Goal: Transaction & Acquisition: Purchase product/service

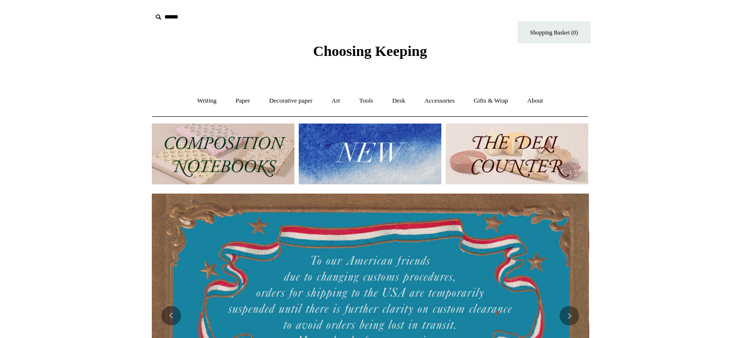
click at [226, 163] on img at bounding box center [223, 154] width 143 height 61
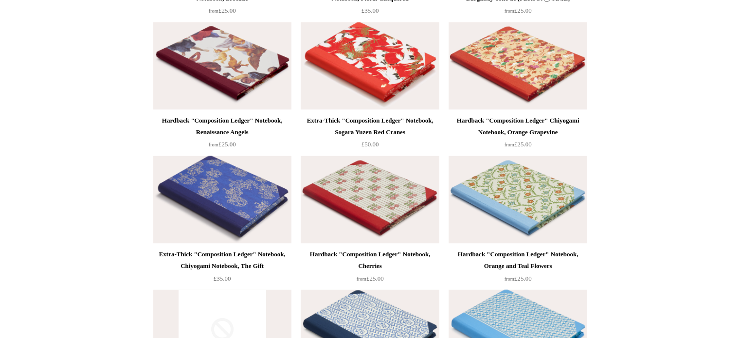
scroll to position [1584, 0]
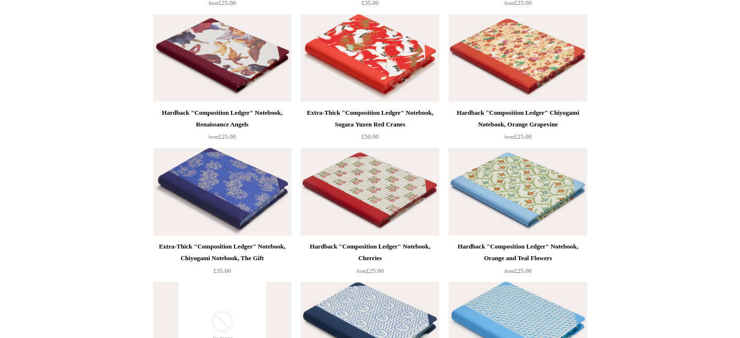
click at [220, 189] on img at bounding box center [222, 192] width 138 height 88
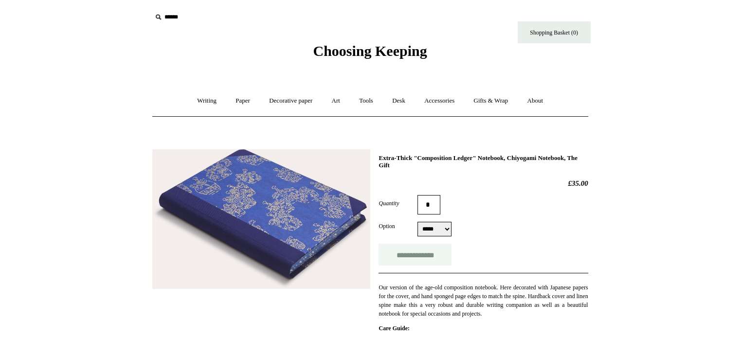
click at [426, 252] on input "**********" at bounding box center [414, 255] width 73 height 22
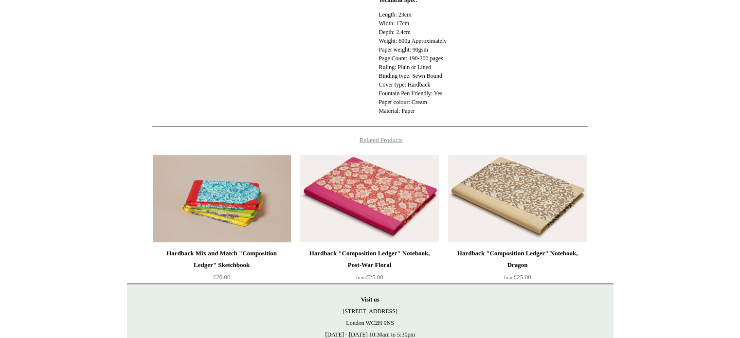
scroll to position [41, 0]
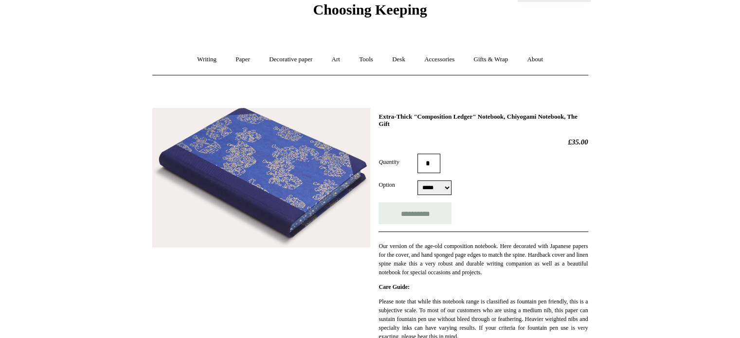
type input "**********"
click at [194, 62] on link "Writing +" at bounding box center [206, 60] width 37 height 26
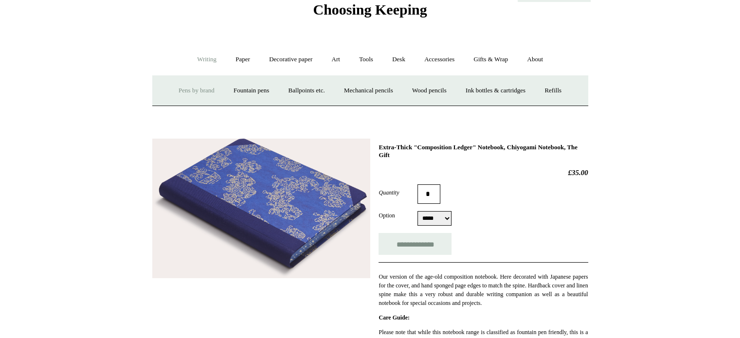
click at [193, 91] on link "Pens by brand +" at bounding box center [197, 91] width 54 height 26
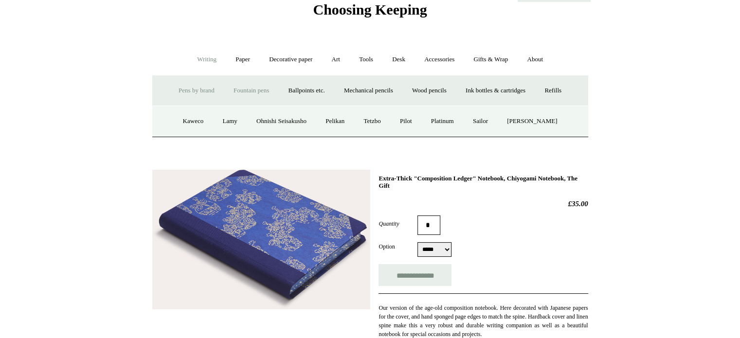
click at [240, 82] on link "Fountain pens +" at bounding box center [251, 91] width 53 height 26
click at [296, 83] on link "Ballpoints etc. +" at bounding box center [307, 91] width 54 height 26
click at [346, 80] on link "Mechanical pencils +" at bounding box center [368, 91] width 67 height 26
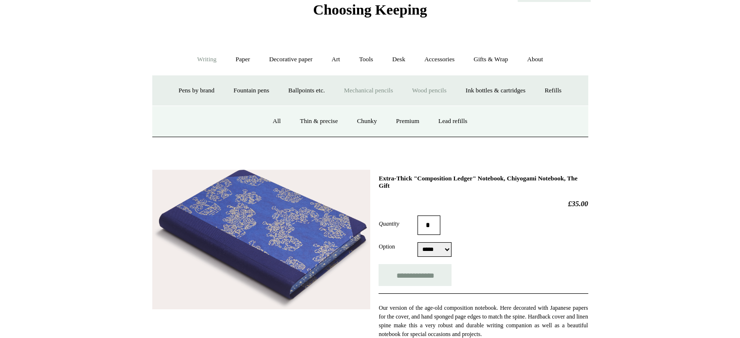
click at [423, 82] on link "Wood pencils +" at bounding box center [429, 91] width 52 height 26
click at [299, 58] on link "Decorative paper +" at bounding box center [290, 60] width 61 height 26
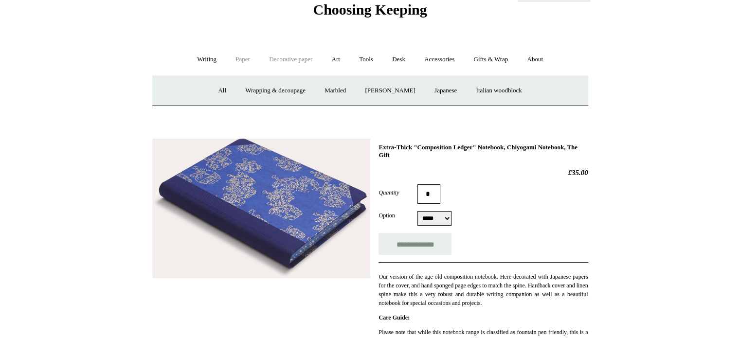
click at [234, 56] on link "Paper +" at bounding box center [243, 60] width 32 height 26
click at [439, 55] on link "Accessories +" at bounding box center [439, 60] width 48 height 26
click at [412, 97] on link "Ceramics +" at bounding box center [405, 91] width 41 height 26
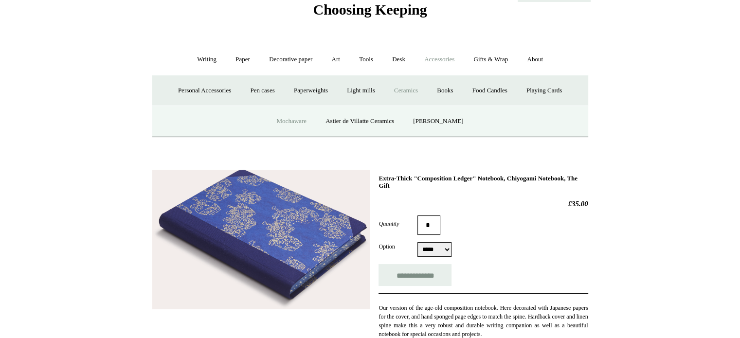
click at [306, 125] on link "Mochaware" at bounding box center [291, 121] width 47 height 26
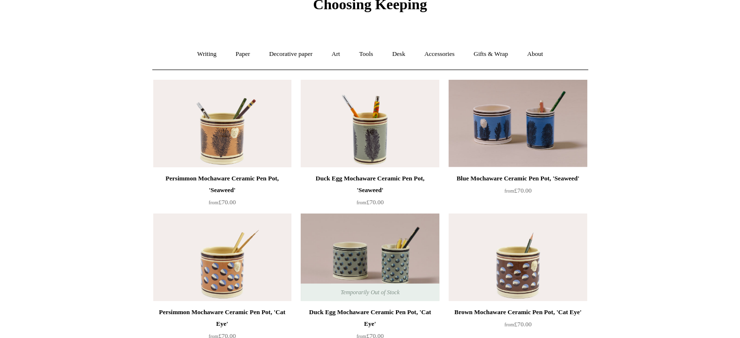
scroll to position [45, 0]
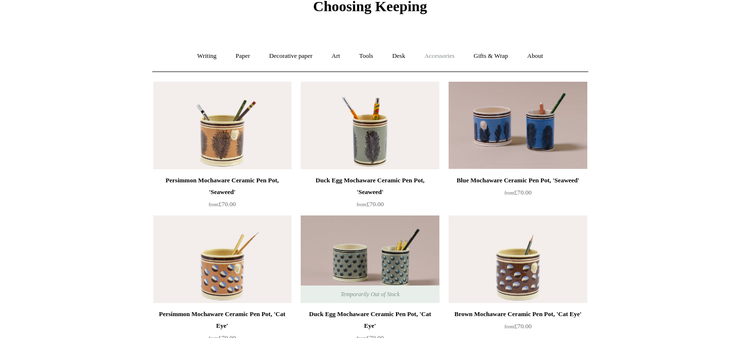
click at [447, 52] on link "Accessories +" at bounding box center [439, 56] width 48 height 26
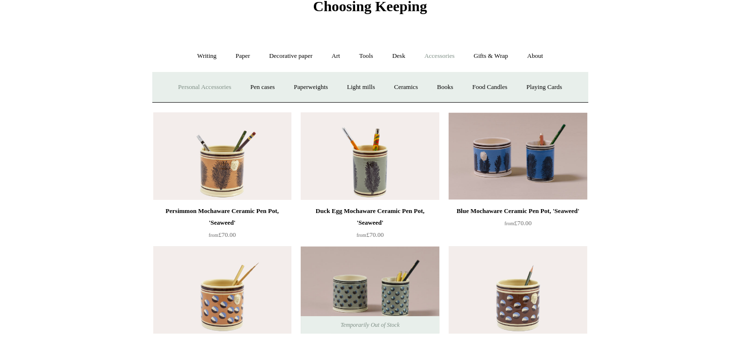
click at [195, 87] on link "Personal Accessories +" at bounding box center [204, 87] width 71 height 26
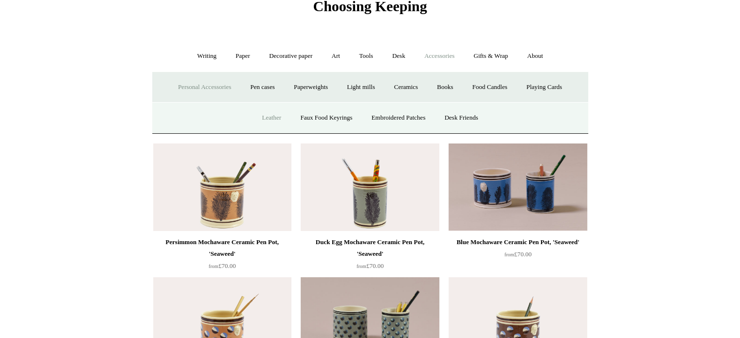
click at [276, 120] on link "Leather" at bounding box center [271, 118] width 37 height 26
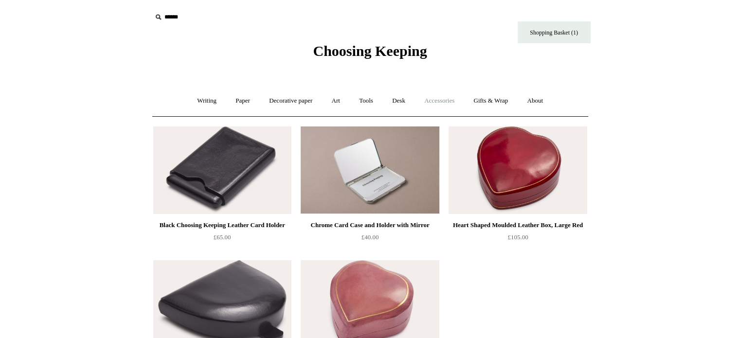
click at [448, 100] on link "Accessories +" at bounding box center [439, 101] width 48 height 26
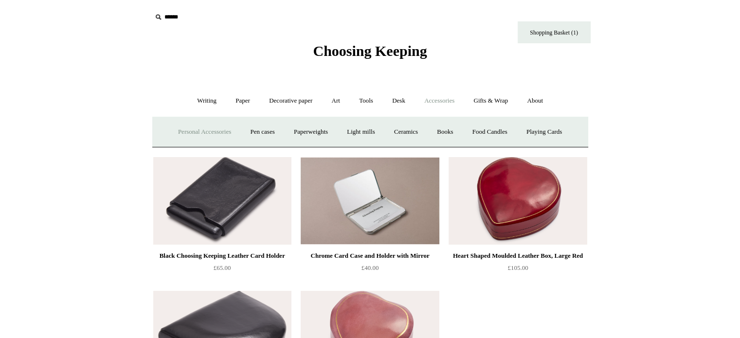
click at [210, 130] on link "Personal Accessories +" at bounding box center [204, 132] width 71 height 26
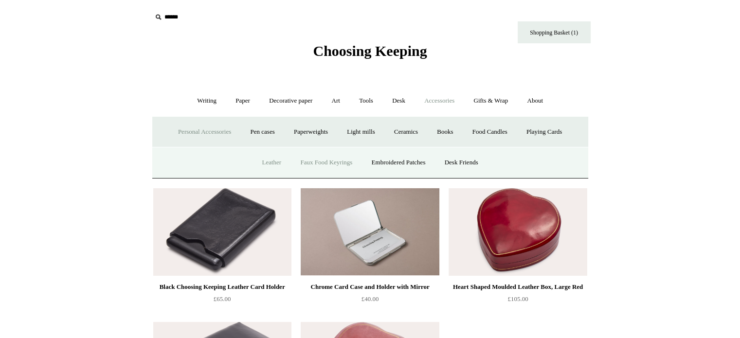
click at [321, 156] on link "Faux Food Keyrings" at bounding box center [326, 163] width 70 height 26
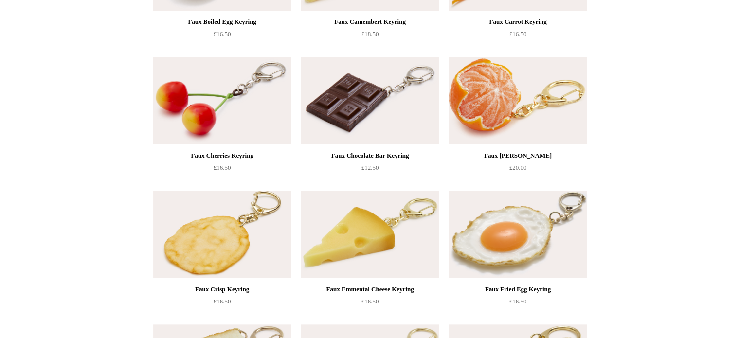
scroll to position [36, 0]
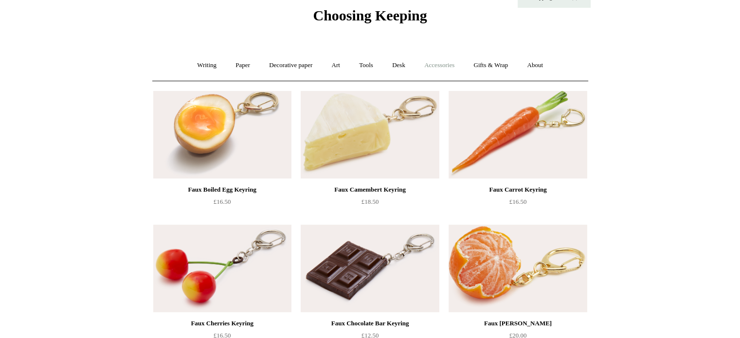
click at [450, 62] on link "Accessories +" at bounding box center [439, 66] width 48 height 26
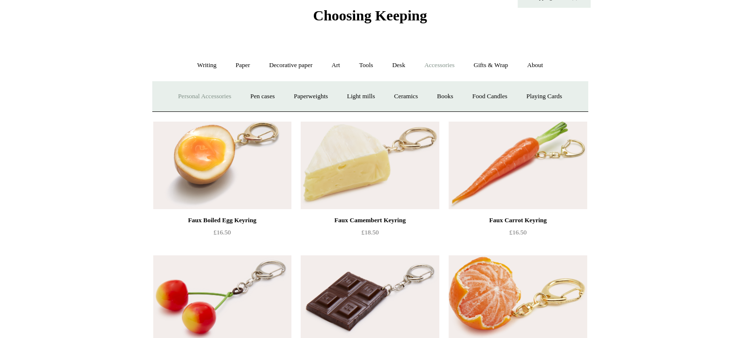
click at [195, 91] on link "Personal Accessories +" at bounding box center [204, 97] width 71 height 26
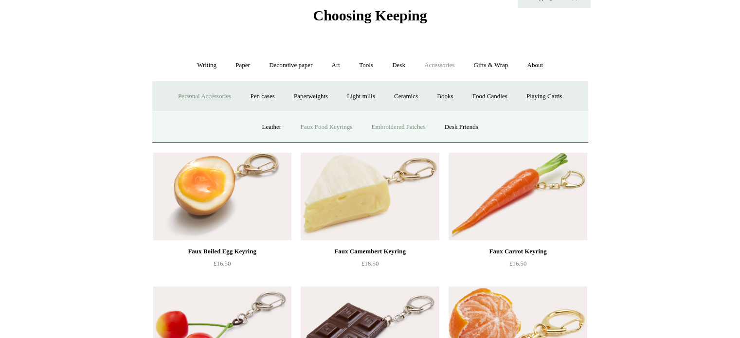
click at [394, 124] on link "Embroidered Patches" at bounding box center [398, 127] width 71 height 26
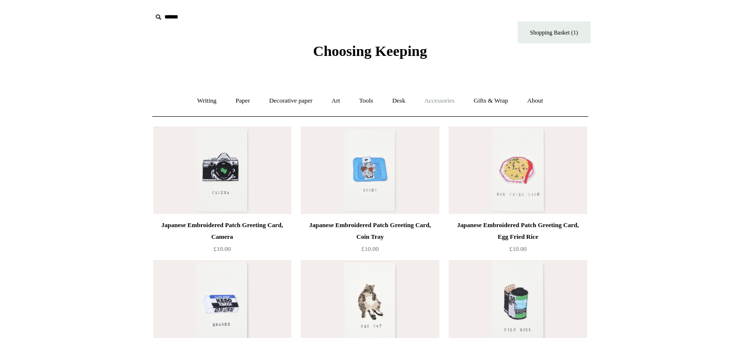
click at [448, 95] on link "Accessories +" at bounding box center [439, 101] width 48 height 26
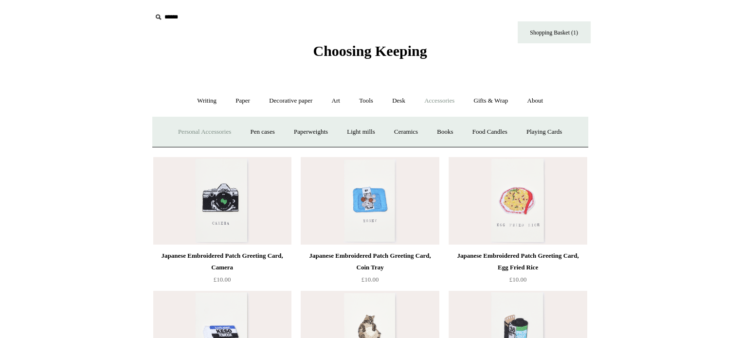
click at [184, 122] on link "Personal Accessories +" at bounding box center [204, 132] width 71 height 26
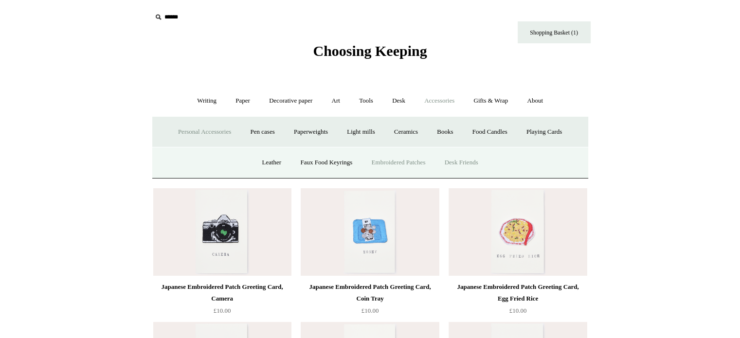
click at [479, 164] on link "Desk Friends" at bounding box center [461, 163] width 51 height 26
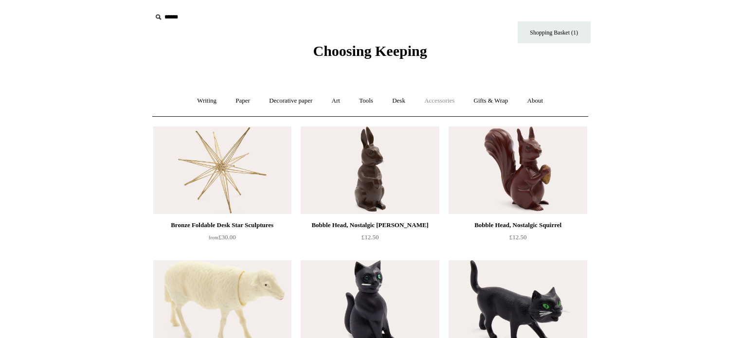
click at [445, 96] on link "Accessories +" at bounding box center [439, 101] width 48 height 26
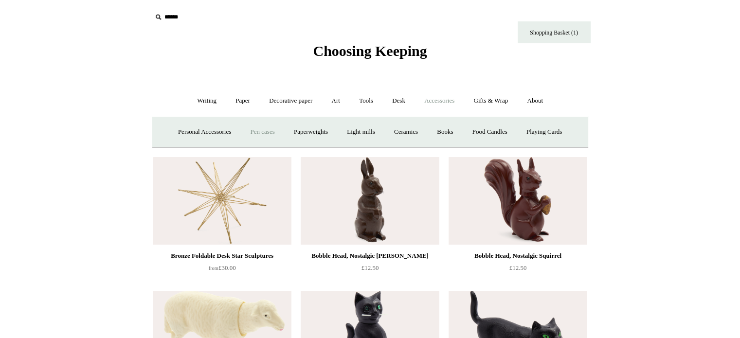
click at [253, 128] on link "Pen cases" at bounding box center [262, 132] width 42 height 26
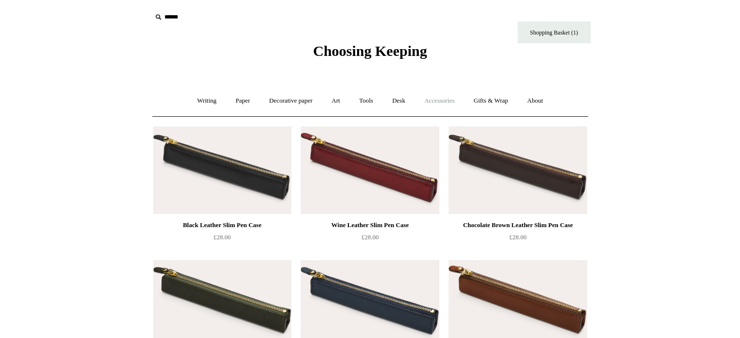
click at [444, 101] on link "Accessories +" at bounding box center [439, 101] width 48 height 26
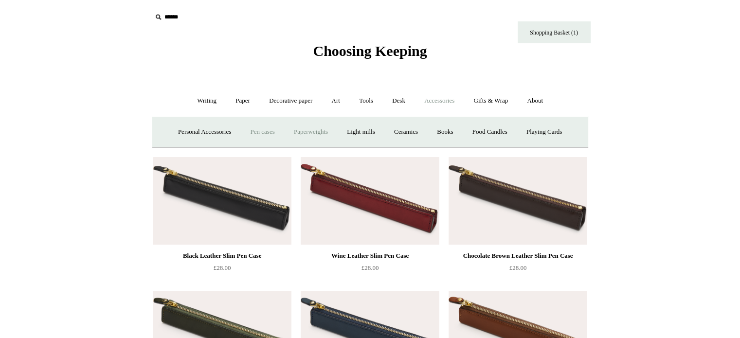
click at [299, 130] on link "Paperweights +" at bounding box center [311, 132] width 52 height 26
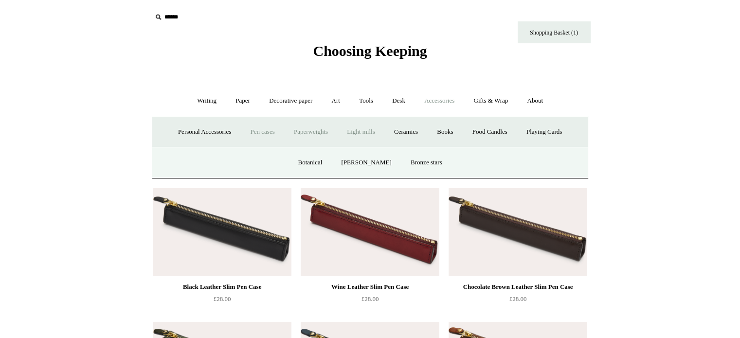
click at [369, 132] on link "Light mills" at bounding box center [360, 132] width 45 height 26
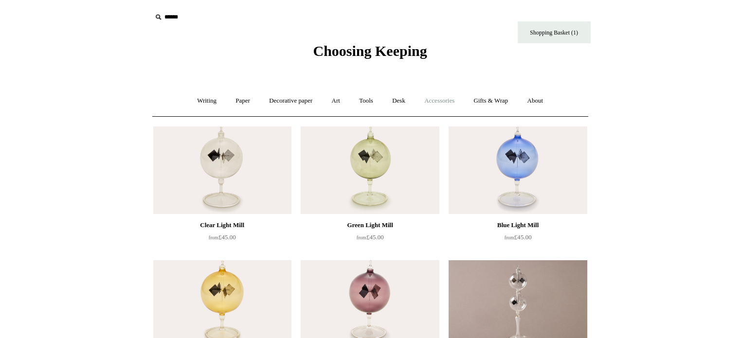
click at [438, 94] on link "Accessories +" at bounding box center [439, 101] width 48 height 26
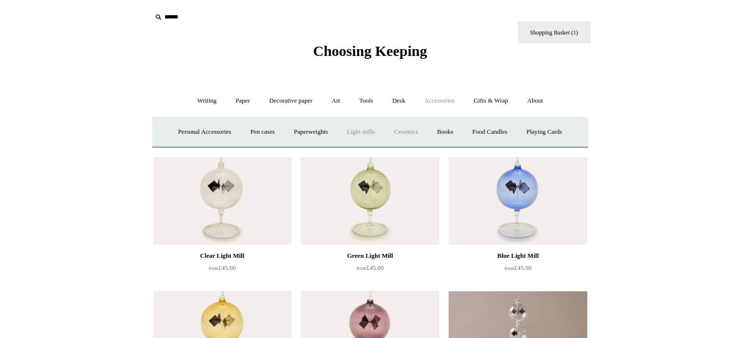
click at [413, 130] on link "Ceramics +" at bounding box center [405, 132] width 41 height 26
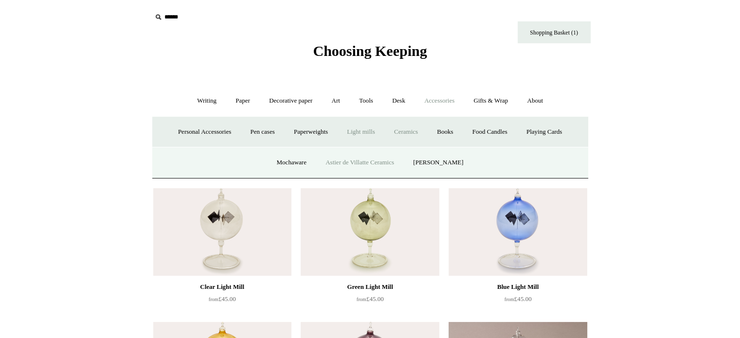
click at [377, 165] on link "Astier de Villatte Ceramics" at bounding box center [360, 163] width 86 height 26
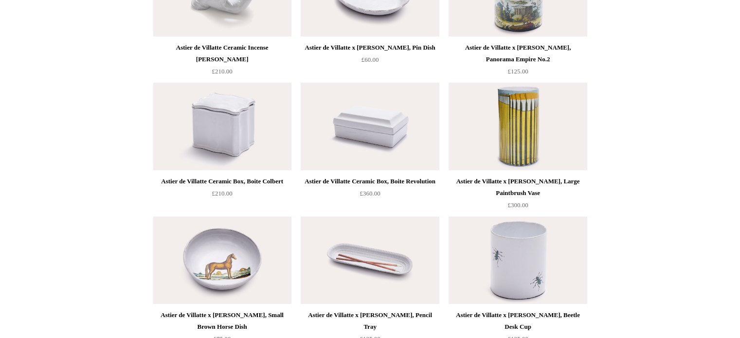
scroll to position [2, 0]
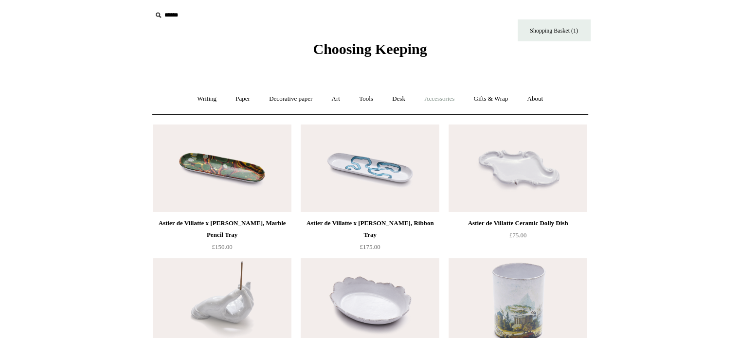
click at [430, 102] on link "Accessories +" at bounding box center [439, 99] width 48 height 26
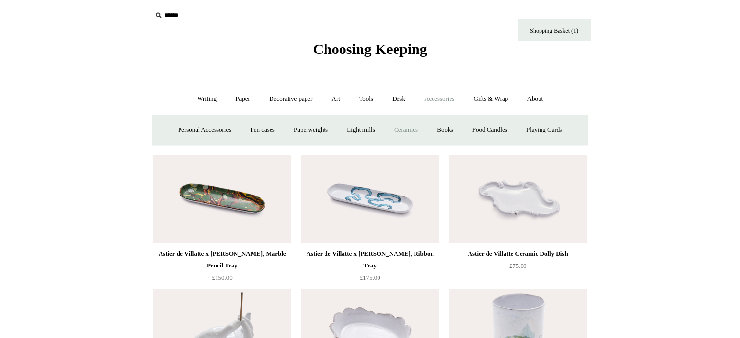
click at [403, 128] on link "Ceramics +" at bounding box center [405, 130] width 41 height 26
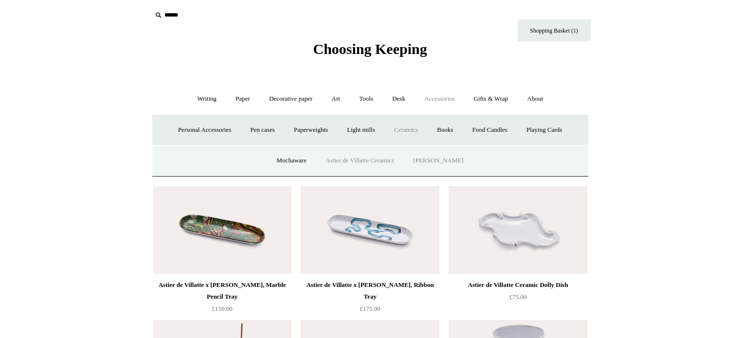
click at [434, 154] on link "[PERSON_NAME]" at bounding box center [438, 161] width 68 height 26
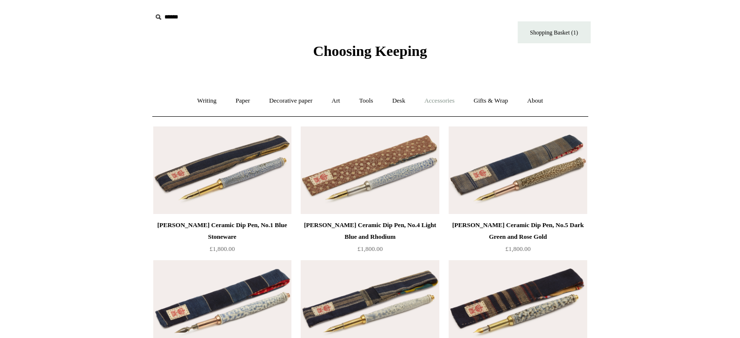
click at [447, 107] on link "Accessories +" at bounding box center [439, 101] width 48 height 26
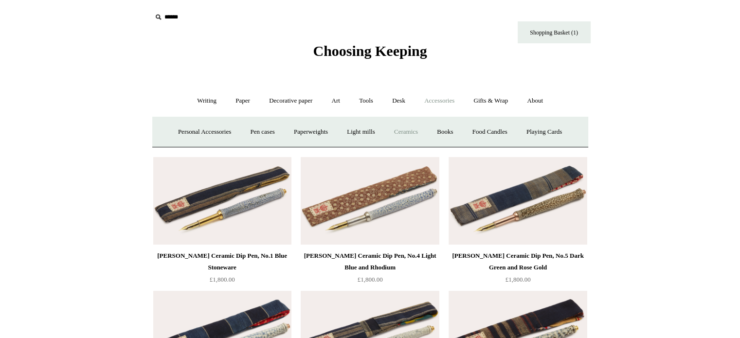
click at [413, 129] on link "Ceramics +" at bounding box center [405, 132] width 41 height 26
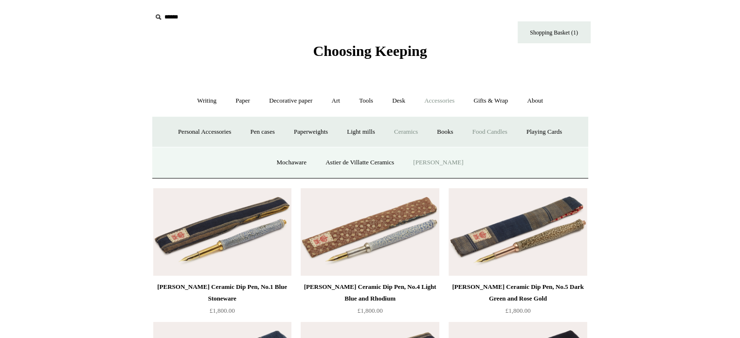
click at [490, 129] on link "Food Candles" at bounding box center [490, 132] width 53 height 26
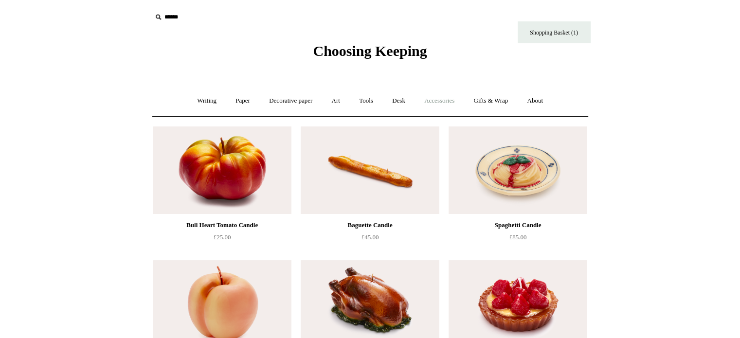
click at [453, 104] on link "Accessories +" at bounding box center [439, 101] width 48 height 26
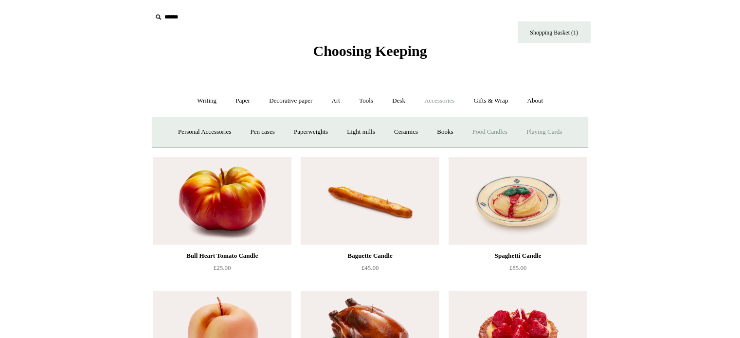
click at [551, 128] on link "Playing Cards" at bounding box center [544, 132] width 53 height 26
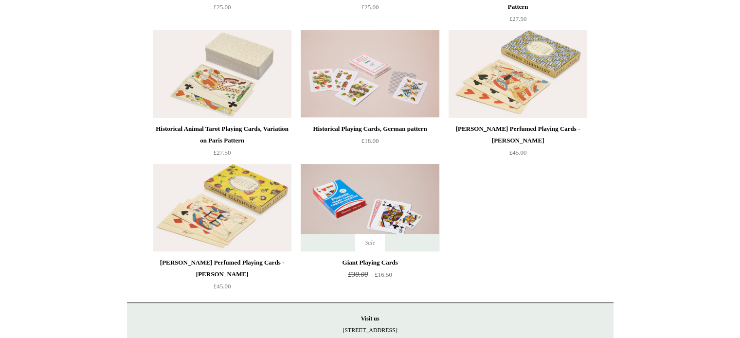
scroll to position [23, 0]
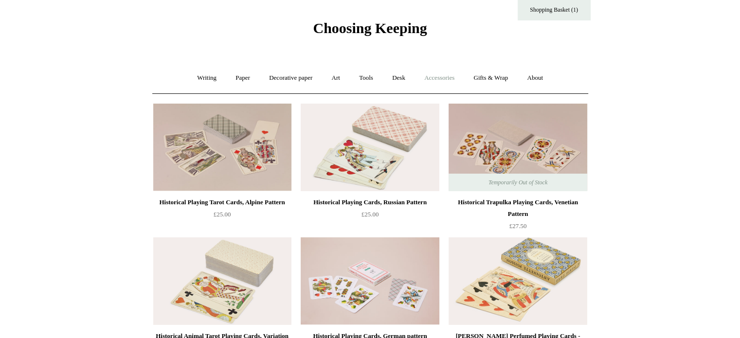
click at [434, 69] on link "Accessories +" at bounding box center [439, 78] width 48 height 26
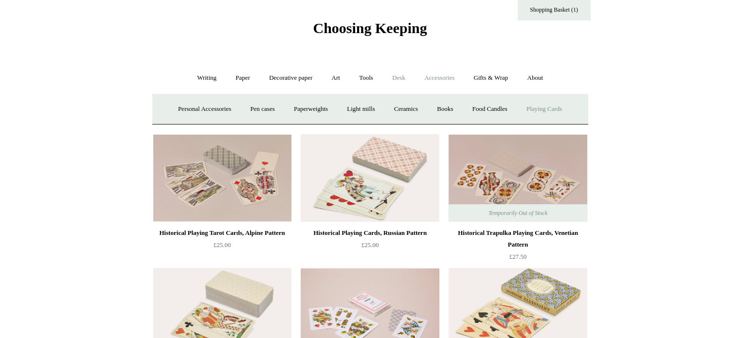
click at [400, 82] on link "Desk +" at bounding box center [398, 78] width 31 height 26
click at [247, 107] on link "Pen pots" at bounding box center [254, 109] width 39 height 26
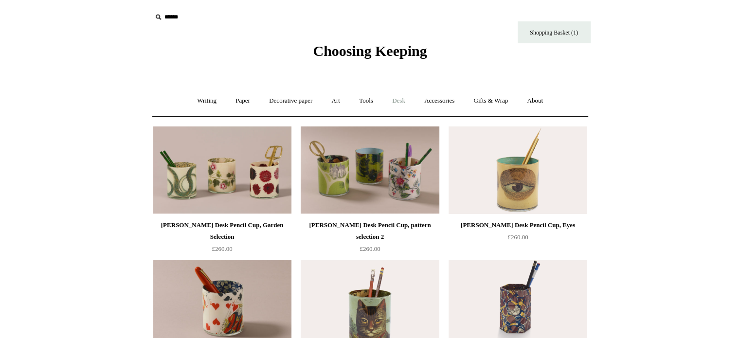
click at [401, 101] on link "Desk +" at bounding box center [398, 101] width 31 height 26
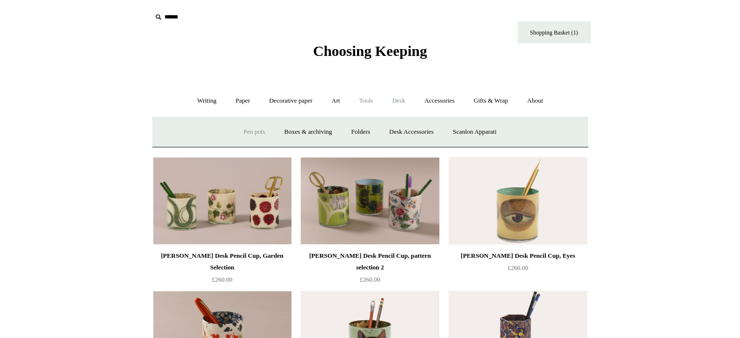
click at [360, 104] on link "Tools +" at bounding box center [366, 101] width 32 height 26
click at [199, 134] on link "Sharpeners" at bounding box center [201, 132] width 46 height 26
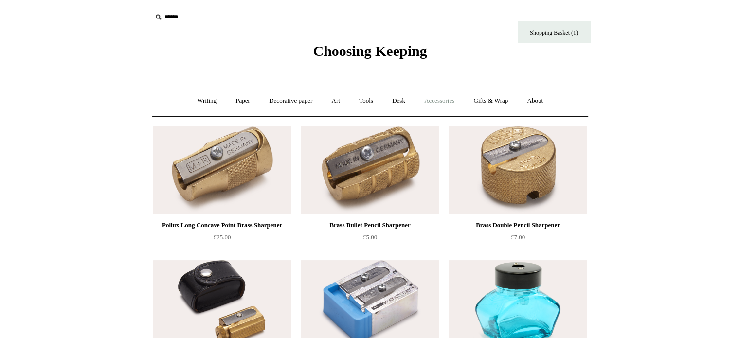
click at [452, 102] on link "Accessories +" at bounding box center [439, 101] width 48 height 26
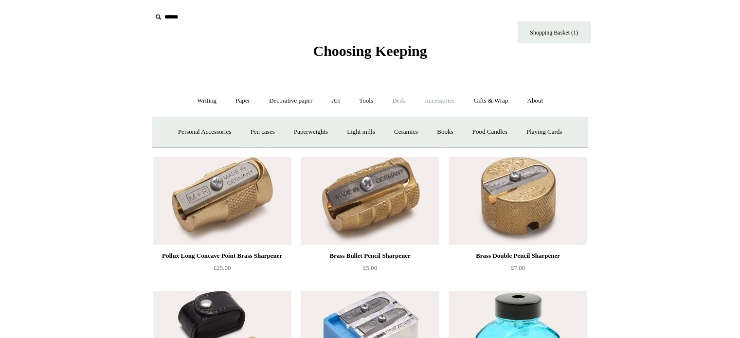
click at [403, 105] on link "Desk +" at bounding box center [398, 101] width 31 height 26
click at [362, 105] on link "Tools +" at bounding box center [366, 101] width 32 height 26
click at [239, 137] on link "Erasers" at bounding box center [243, 132] width 36 height 26
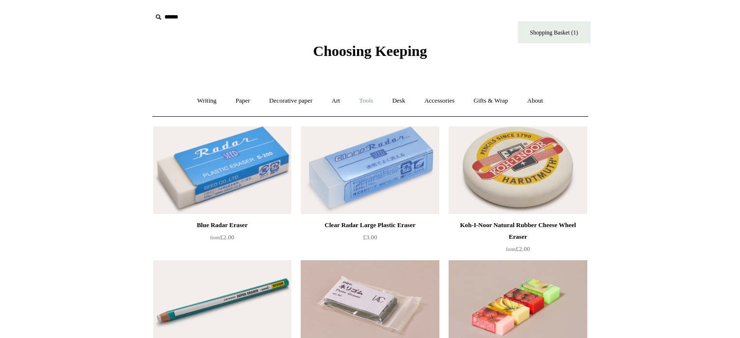
click at [367, 97] on link "Tools +" at bounding box center [366, 101] width 32 height 26
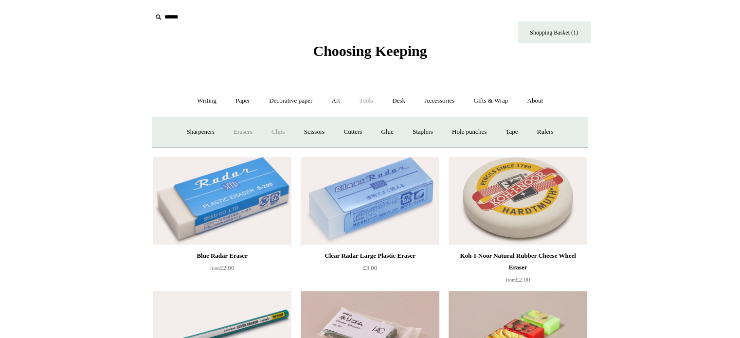
click at [274, 126] on link "Clips +" at bounding box center [278, 132] width 31 height 26
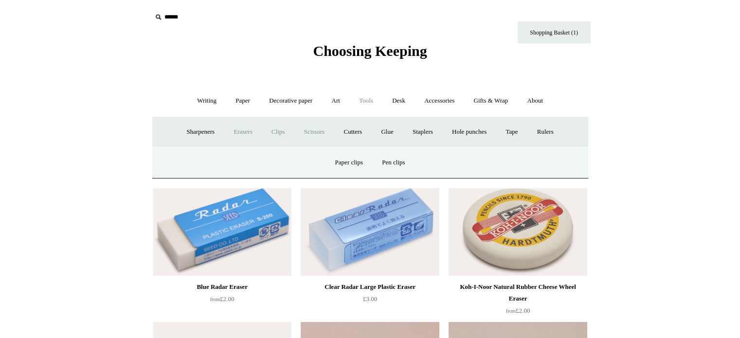
click at [312, 132] on link "Scissors" at bounding box center [314, 132] width 38 height 26
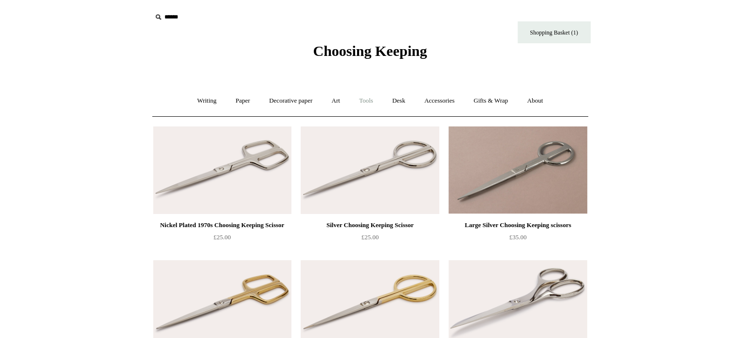
click at [360, 102] on link "Tools +" at bounding box center [366, 101] width 32 height 26
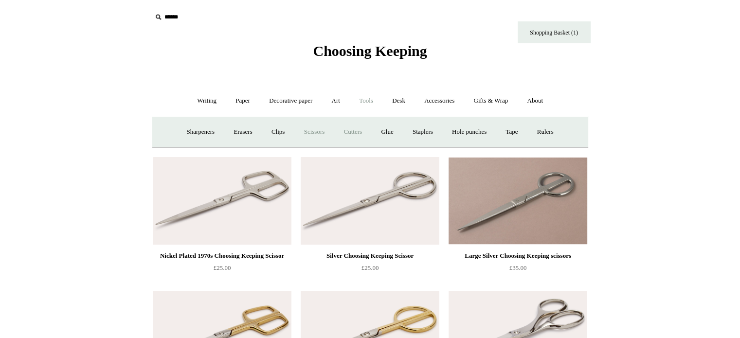
click at [359, 134] on link "Cutters" at bounding box center [353, 132] width 36 height 26
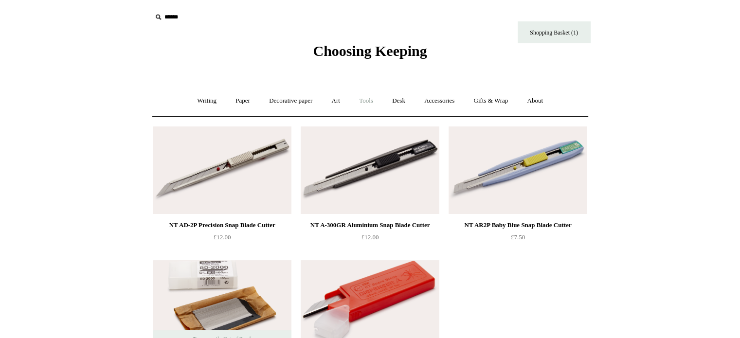
click at [374, 101] on link "Tools +" at bounding box center [366, 101] width 32 height 26
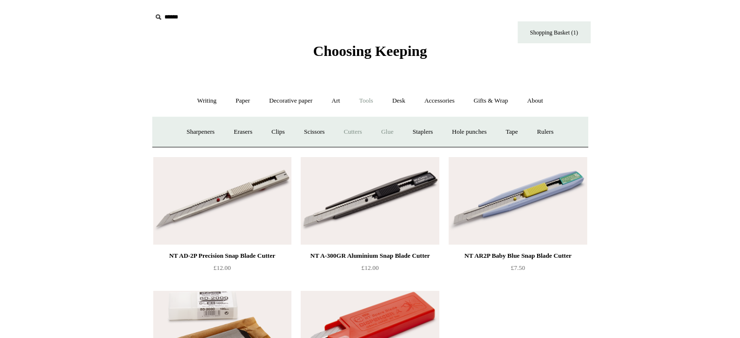
click at [387, 126] on link "Glue" at bounding box center [387, 132] width 30 height 26
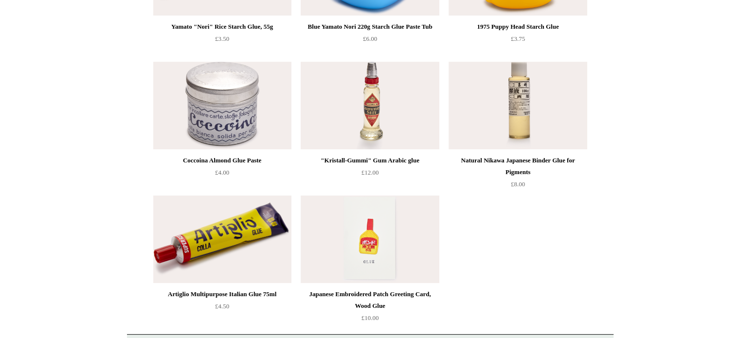
scroll to position [150, 0]
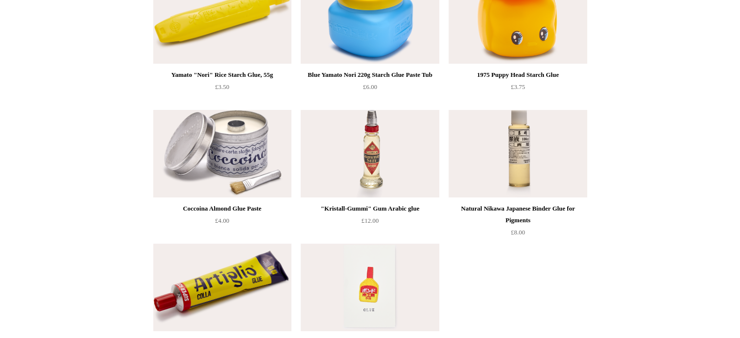
click at [223, 146] on img at bounding box center [222, 154] width 138 height 88
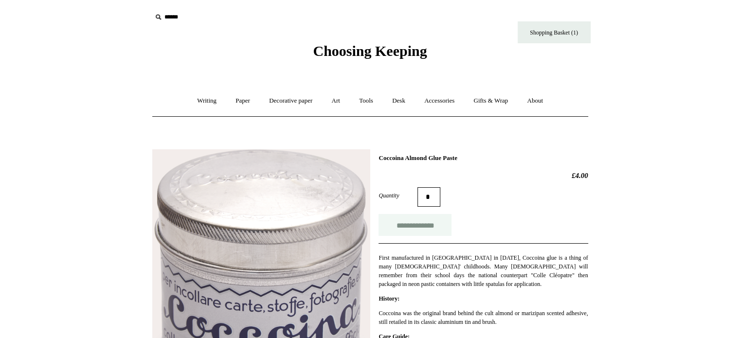
click at [431, 219] on input "**********" at bounding box center [414, 225] width 73 height 22
click at [362, 98] on link "Tools +" at bounding box center [366, 101] width 32 height 26
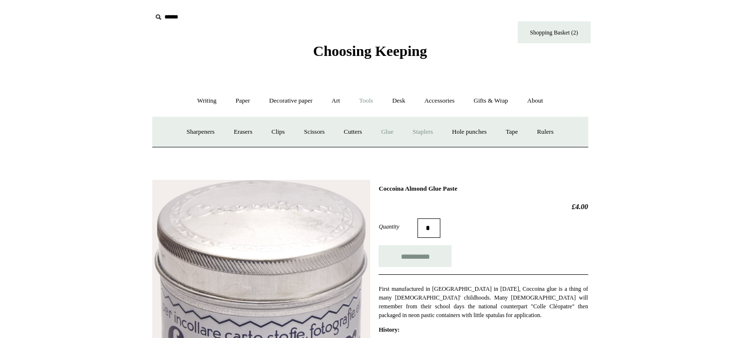
type input "**********"
click at [433, 128] on link "Staplers +" at bounding box center [423, 132] width 38 height 26
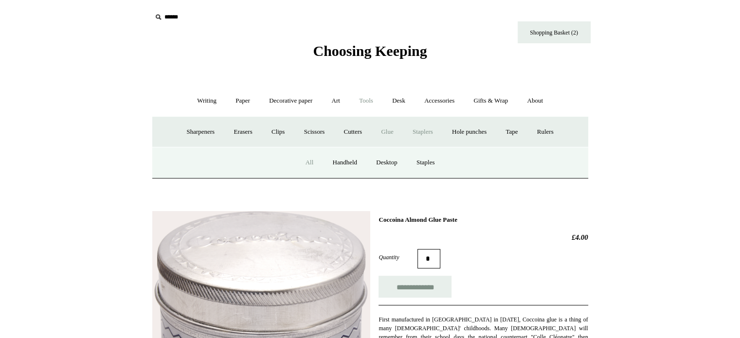
click at [300, 160] on link "All" at bounding box center [310, 163] width 26 height 26
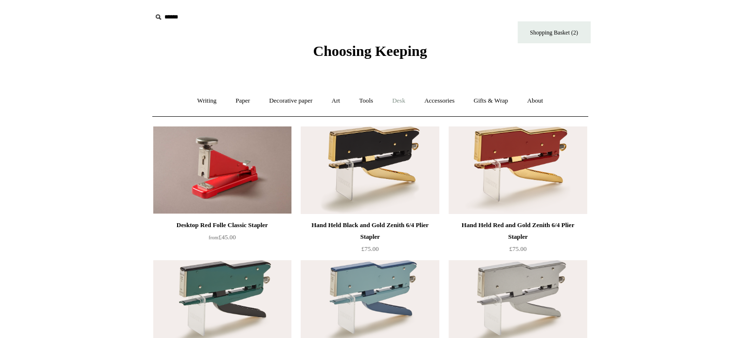
click at [399, 103] on link "Desk +" at bounding box center [398, 101] width 31 height 26
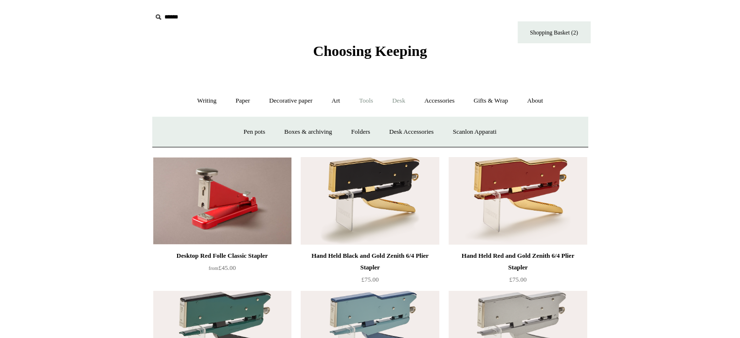
click at [362, 103] on link "Tools +" at bounding box center [366, 101] width 32 height 26
click at [476, 128] on link "Hole punches" at bounding box center [469, 132] width 52 height 26
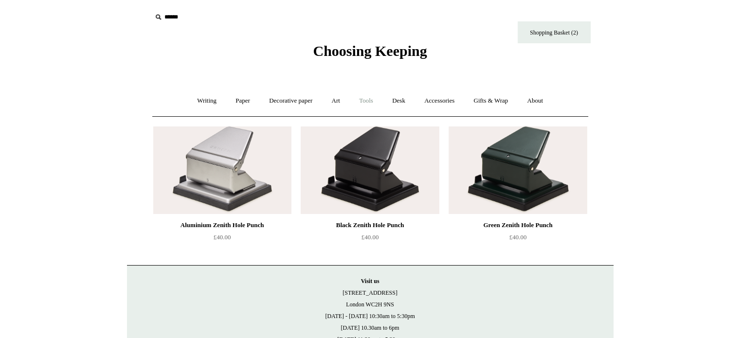
click at [367, 103] on link "Tools +" at bounding box center [366, 101] width 32 height 26
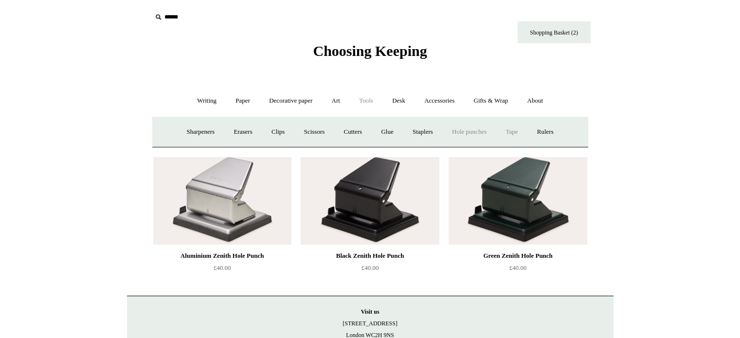
click at [518, 132] on link "Tape +" at bounding box center [512, 132] width 30 height 26
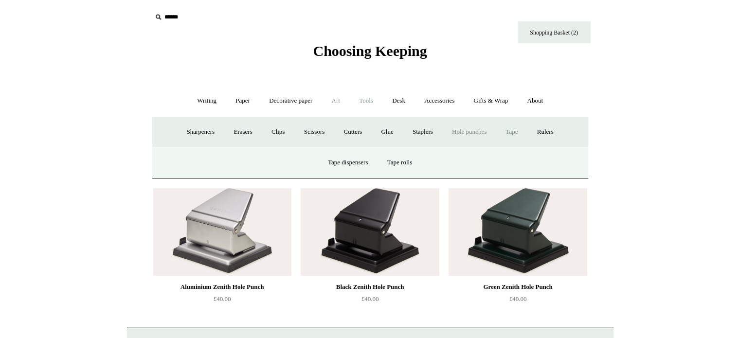
click at [333, 98] on link "Art +" at bounding box center [336, 101] width 26 height 26
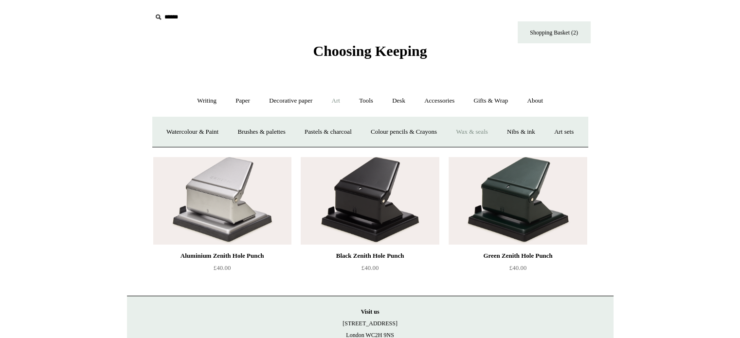
click at [493, 135] on link "Wax & seals" at bounding box center [471, 132] width 49 height 26
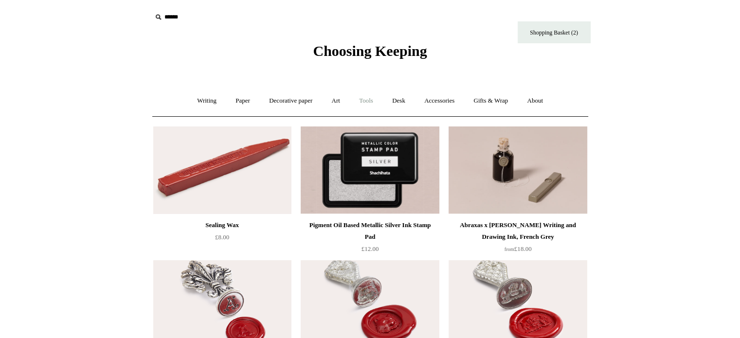
click at [372, 104] on link "Tools +" at bounding box center [366, 101] width 32 height 26
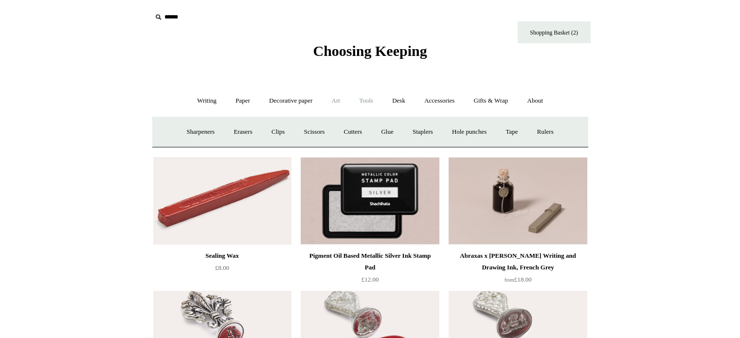
click at [335, 102] on link "Art +" at bounding box center [336, 101] width 26 height 26
click at [544, 132] on link "Nibs & ink" at bounding box center [521, 132] width 46 height 26
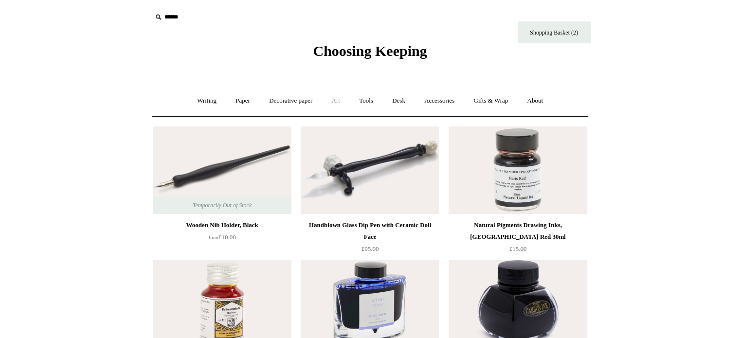
click at [335, 105] on link "Art +" at bounding box center [336, 101] width 26 height 26
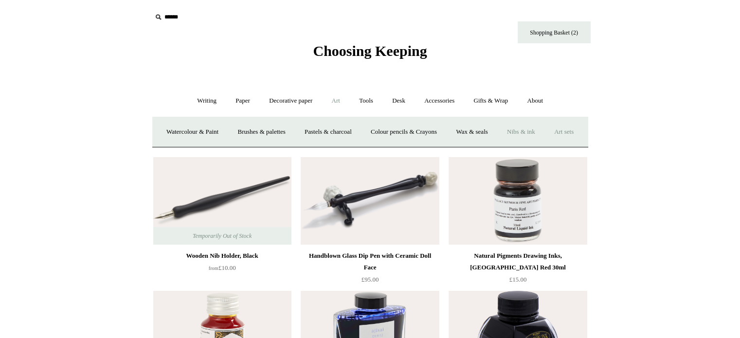
click at [545, 145] on link "Art sets" at bounding box center [563, 132] width 37 height 26
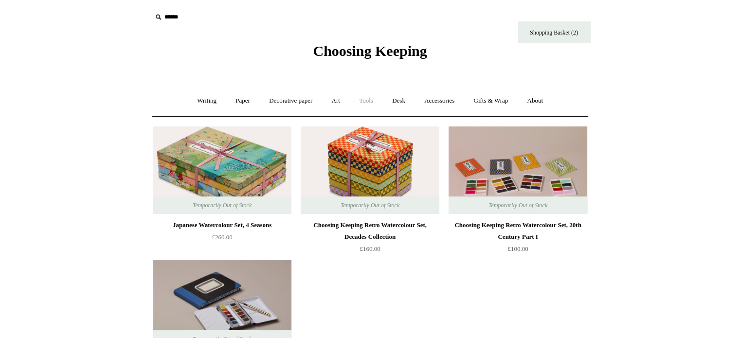
click at [357, 107] on link "Tools +" at bounding box center [366, 101] width 32 height 26
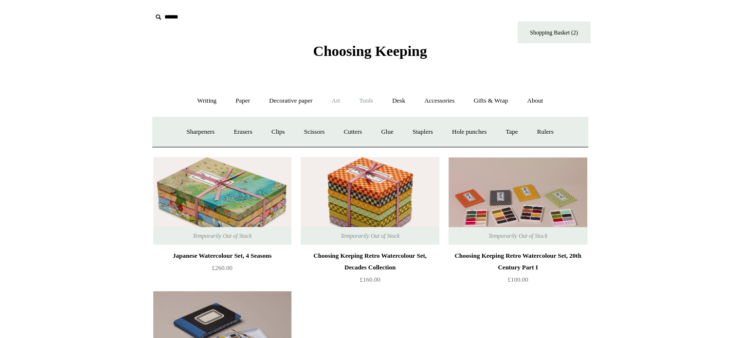
click at [329, 105] on link "Art +" at bounding box center [336, 101] width 26 height 26
click at [269, 105] on link "Decorative paper +" at bounding box center [290, 101] width 61 height 26
click at [209, 134] on link "All" at bounding box center [222, 132] width 26 height 26
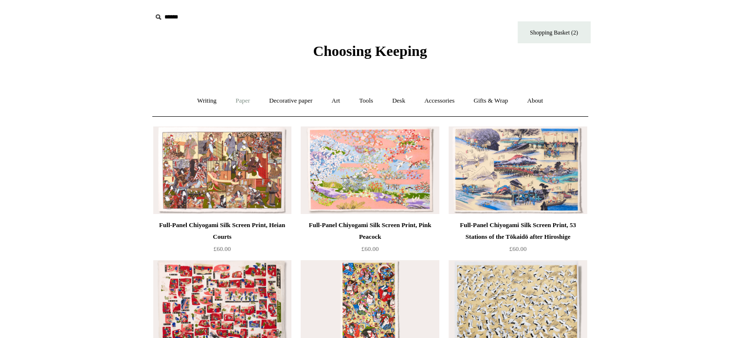
click at [233, 101] on link "Paper +" at bounding box center [243, 101] width 32 height 26
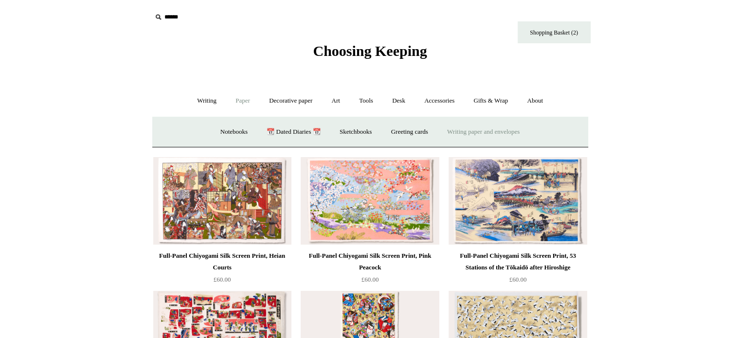
click at [497, 132] on link "Writing paper and envelopes +" at bounding box center [483, 132] width 90 height 26
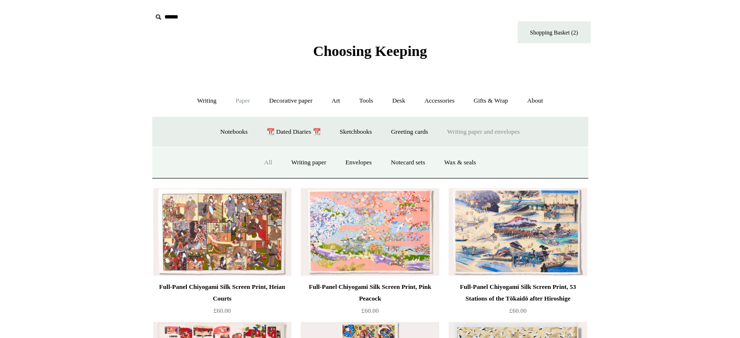
click at [267, 164] on link "All" at bounding box center [268, 163] width 26 height 26
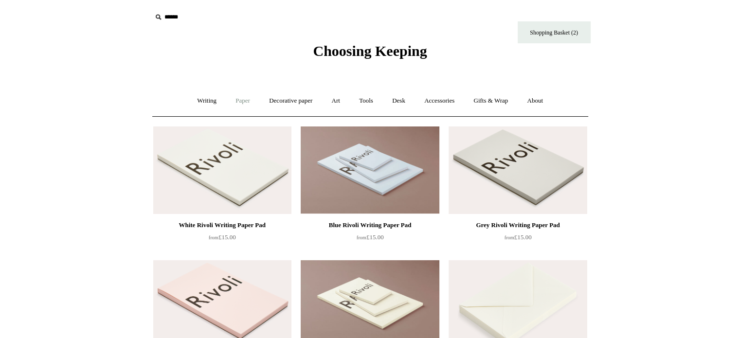
click at [248, 102] on link "Paper +" at bounding box center [243, 101] width 32 height 26
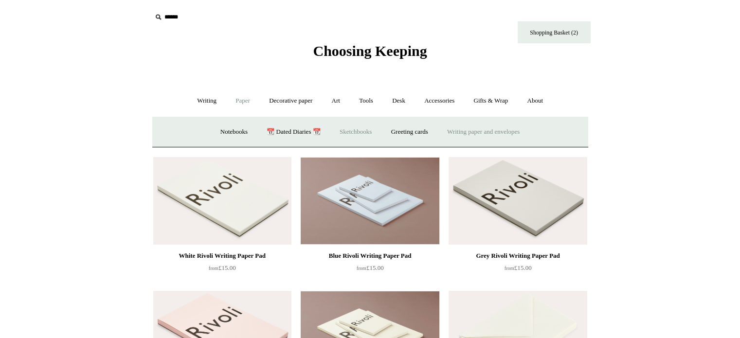
click at [348, 126] on link "Sketchbooks +" at bounding box center [356, 132] width 50 height 26
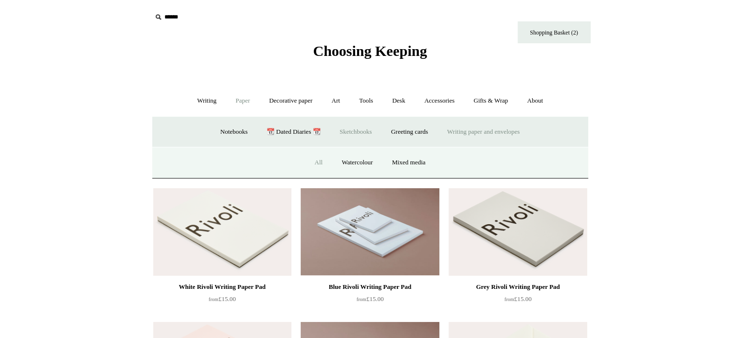
click at [311, 161] on link "All" at bounding box center [318, 163] width 26 height 26
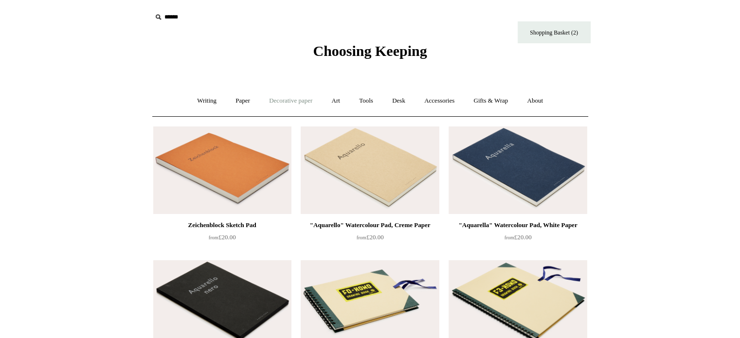
click at [292, 109] on link "Decorative paper +" at bounding box center [290, 101] width 61 height 26
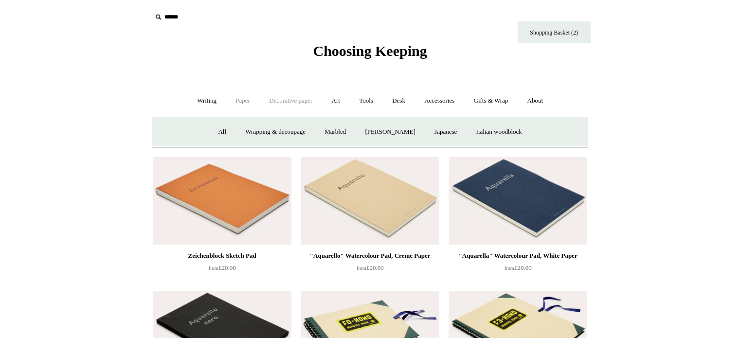
click at [233, 103] on link "Paper +" at bounding box center [243, 101] width 32 height 26
click at [229, 129] on link "Notebooks +" at bounding box center [234, 132] width 45 height 26
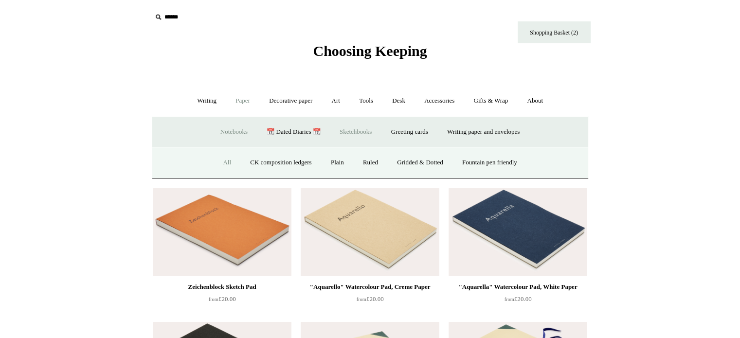
click at [215, 152] on link "All" at bounding box center [227, 163] width 26 height 26
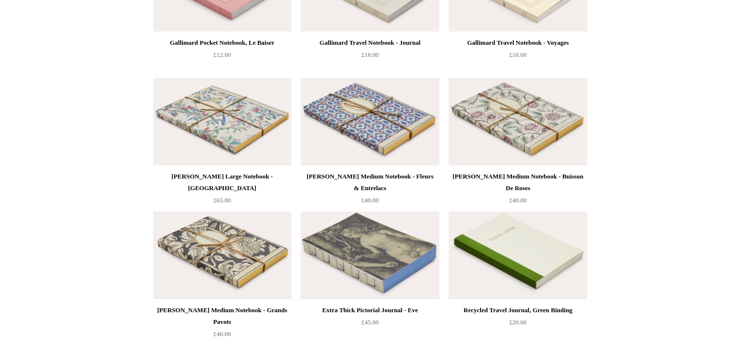
scroll to position [3307, 0]
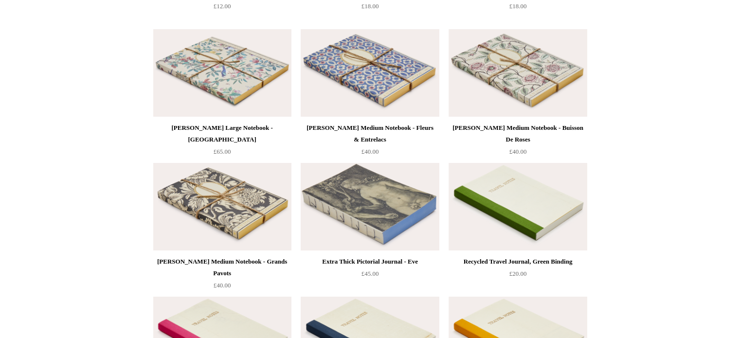
click at [376, 225] on img at bounding box center [370, 207] width 138 height 88
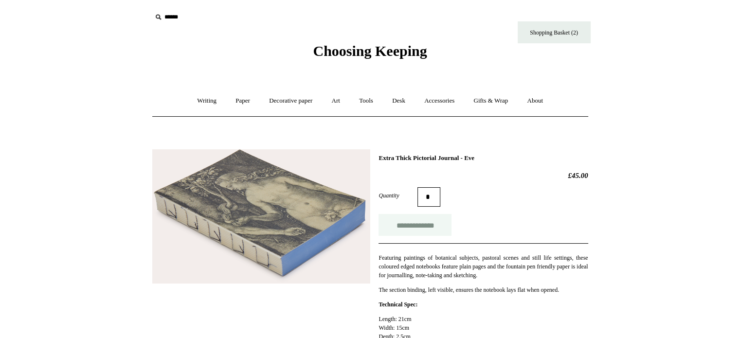
click at [426, 233] on input "**********" at bounding box center [414, 225] width 73 height 22
type input "**********"
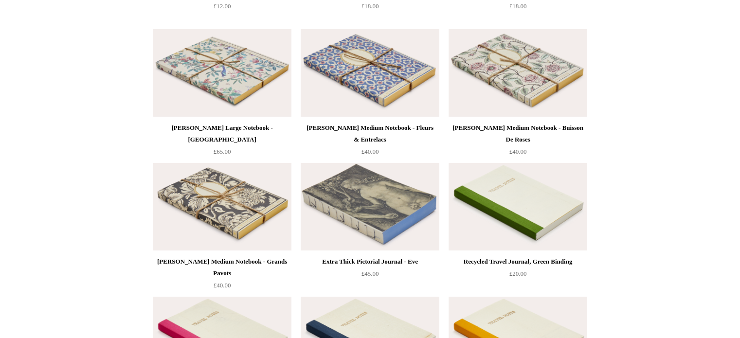
scroll to position [3307, 0]
click at [250, 218] on img at bounding box center [222, 207] width 138 height 88
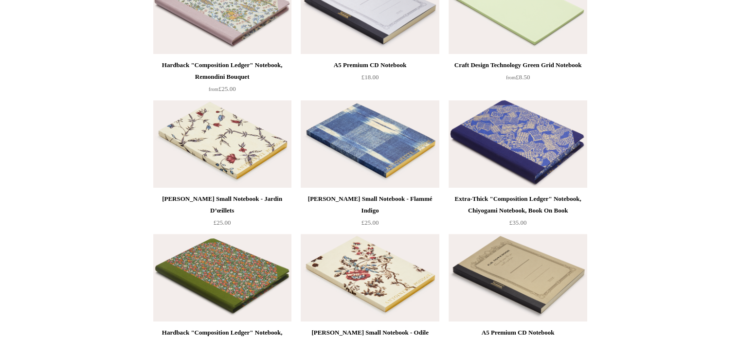
scroll to position [4339, 0]
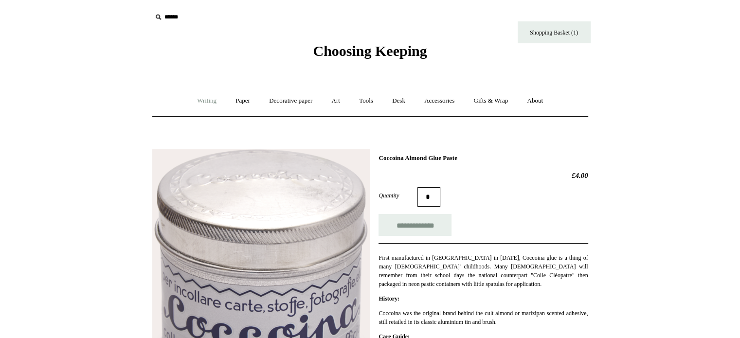
click at [200, 100] on link "Writing +" at bounding box center [206, 101] width 37 height 26
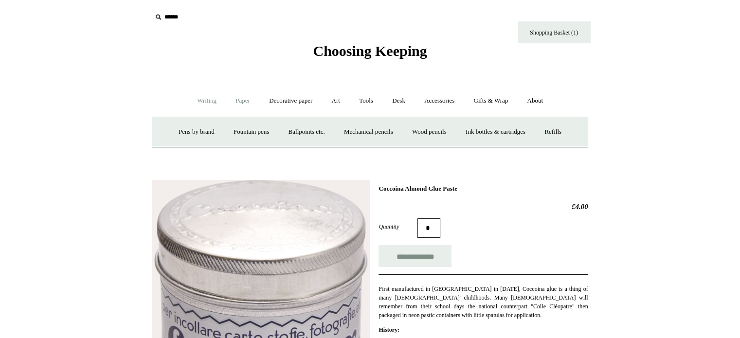
click at [239, 89] on link "Paper +" at bounding box center [243, 101] width 32 height 26
click at [232, 133] on link "Notebooks +" at bounding box center [234, 132] width 45 height 26
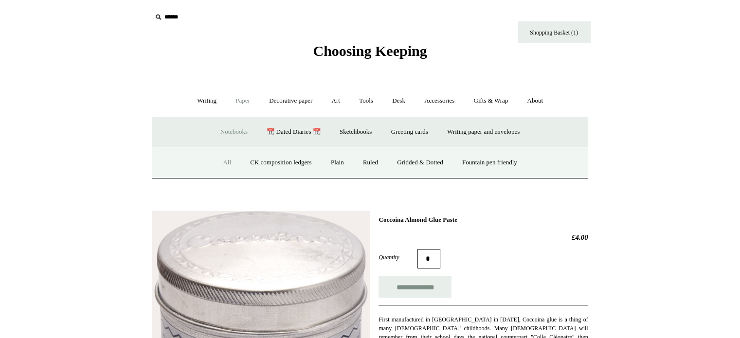
click at [220, 169] on link "All" at bounding box center [227, 163] width 26 height 26
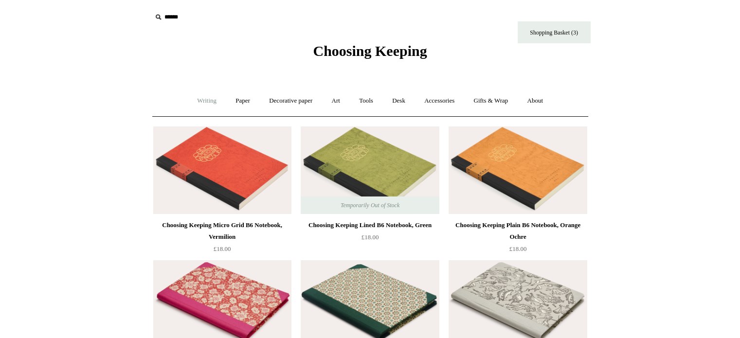
click at [197, 94] on link "Writing +" at bounding box center [206, 101] width 37 height 26
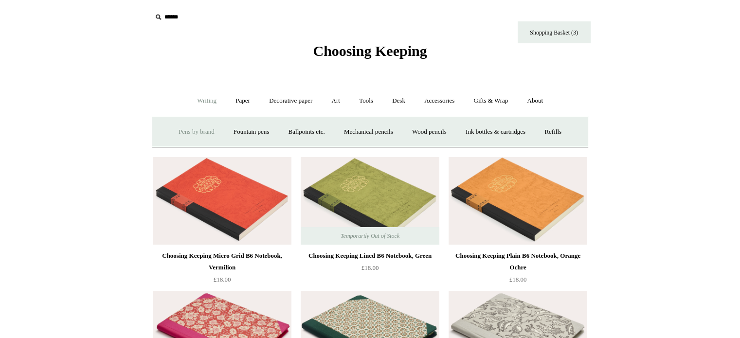
click at [185, 129] on link "Pens by brand +" at bounding box center [197, 132] width 54 height 26
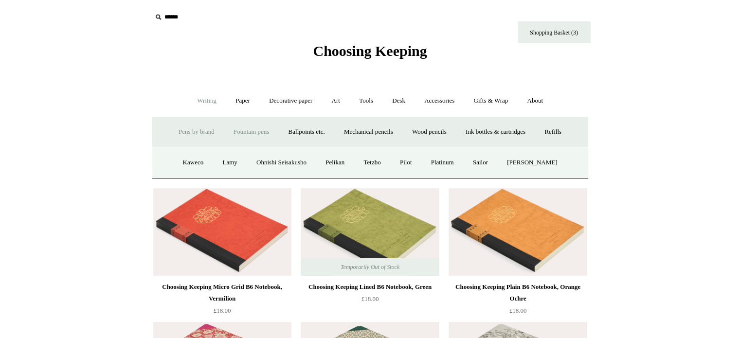
click at [225, 130] on link "Fountain pens +" at bounding box center [251, 132] width 53 height 26
click at [187, 164] on link "All" at bounding box center [198, 163] width 26 height 26
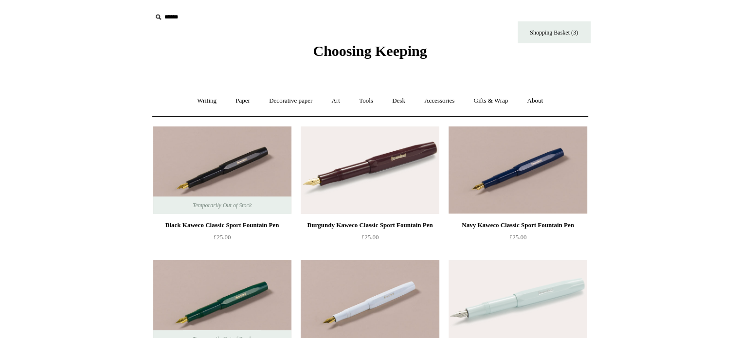
click at [187, 164] on img at bounding box center [222, 170] width 138 height 88
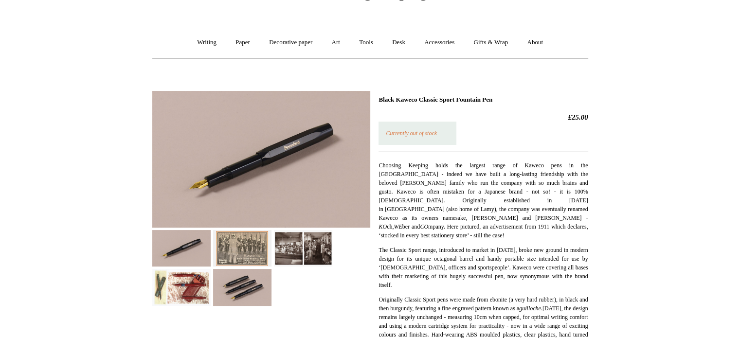
scroll to position [58, 0]
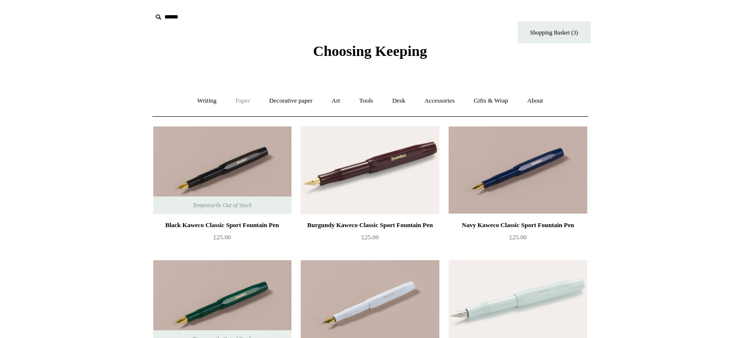
click at [234, 98] on link "Paper +" at bounding box center [243, 101] width 32 height 26
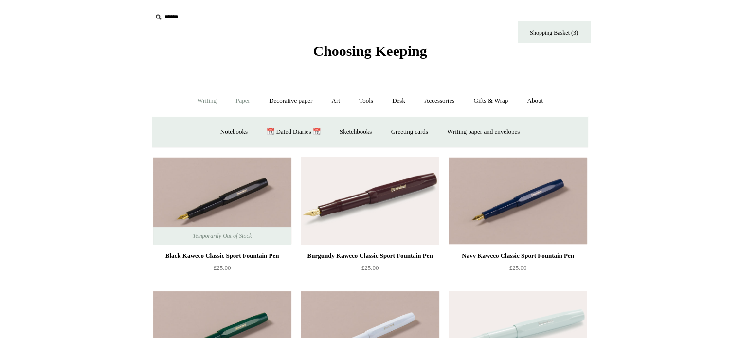
click at [199, 100] on link "Writing +" at bounding box center [206, 101] width 37 height 26
click at [360, 130] on link "Mechanical pencils +" at bounding box center [368, 132] width 67 height 26
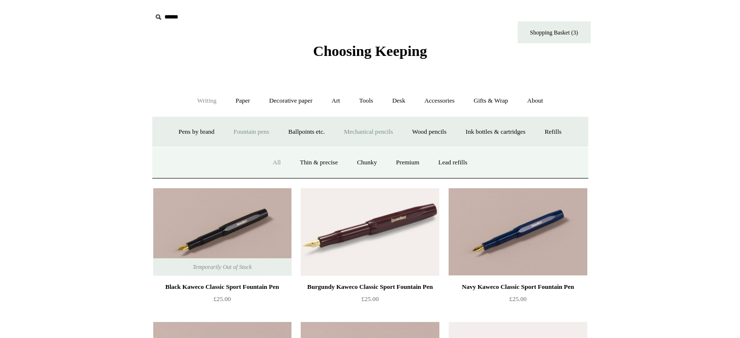
click at [272, 160] on link "All" at bounding box center [277, 163] width 26 height 26
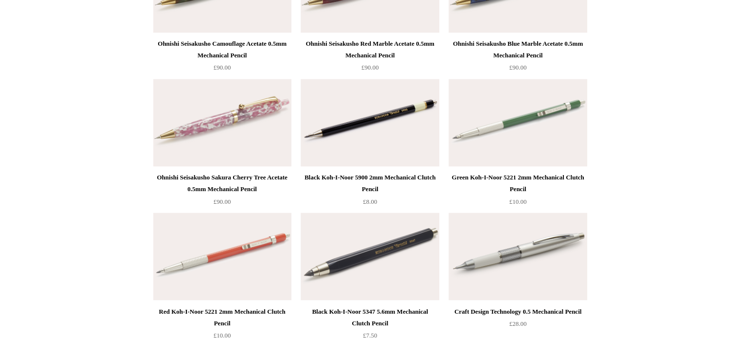
scroll to position [1673, 0]
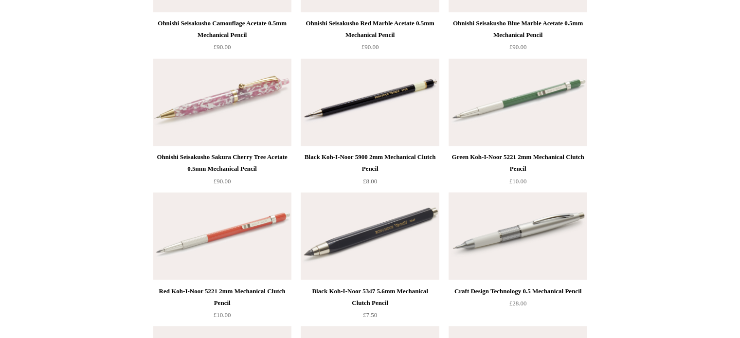
click at [537, 243] on img at bounding box center [517, 236] width 138 height 88
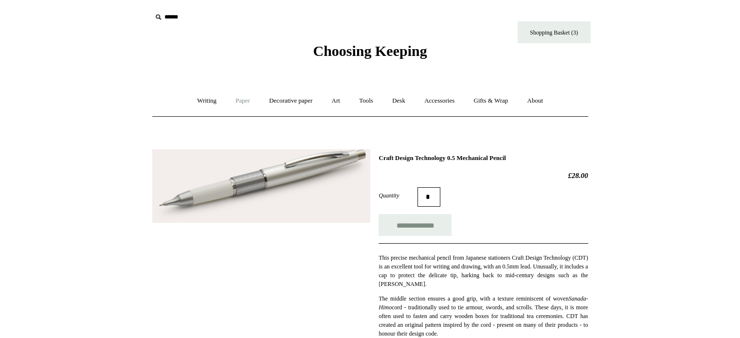
click at [235, 102] on link "Paper +" at bounding box center [243, 101] width 32 height 26
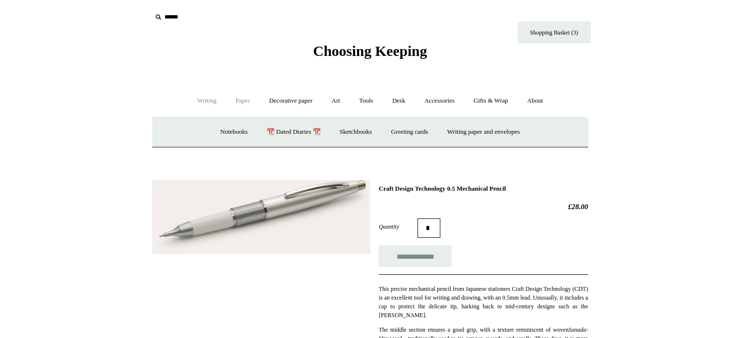
click at [210, 103] on link "Writing +" at bounding box center [206, 101] width 37 height 26
click at [307, 139] on link "Ballpoints etc. +" at bounding box center [307, 132] width 54 height 26
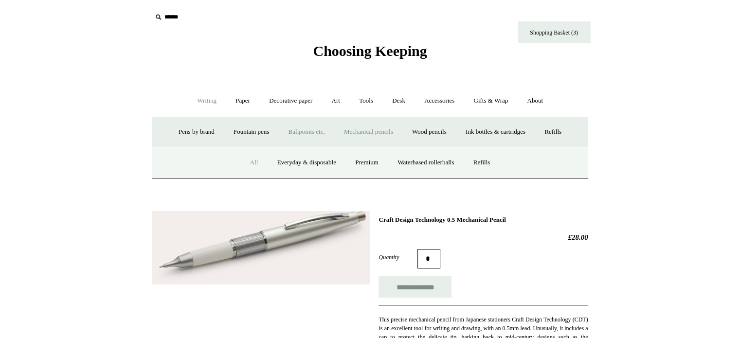
click at [249, 161] on link "All" at bounding box center [254, 163] width 26 height 26
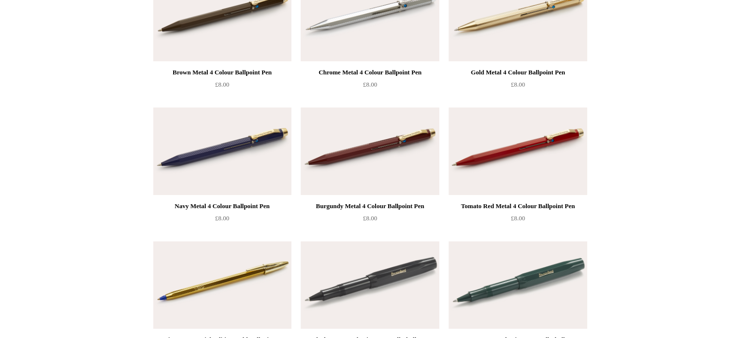
scroll to position [272, 0]
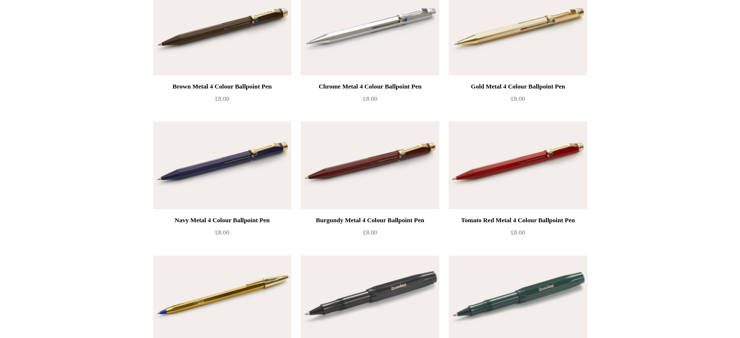
click at [494, 171] on img at bounding box center [517, 166] width 138 height 88
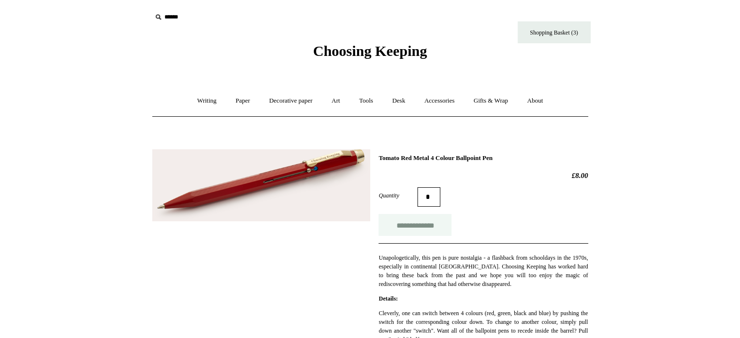
click at [406, 219] on input "**********" at bounding box center [414, 225] width 73 height 22
click at [425, 231] on input "**********" at bounding box center [414, 225] width 73 height 22
type input "**********"
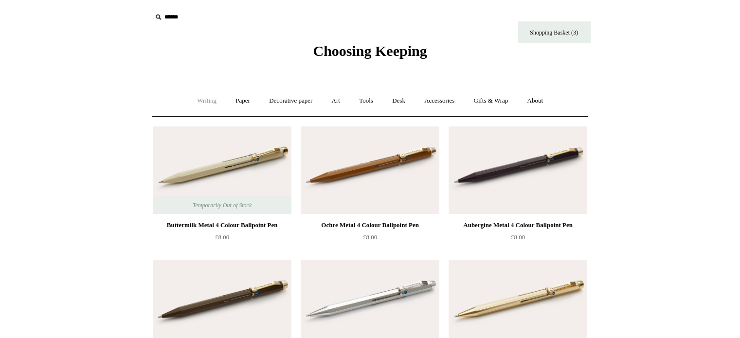
click at [197, 104] on link "Writing +" at bounding box center [206, 101] width 37 height 26
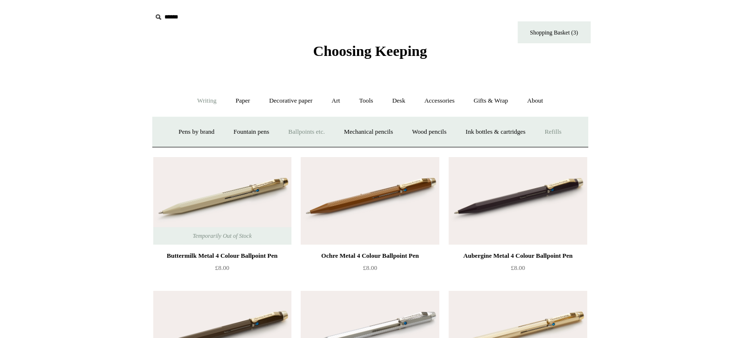
click at [566, 136] on link "Refills +" at bounding box center [553, 132] width 35 height 26
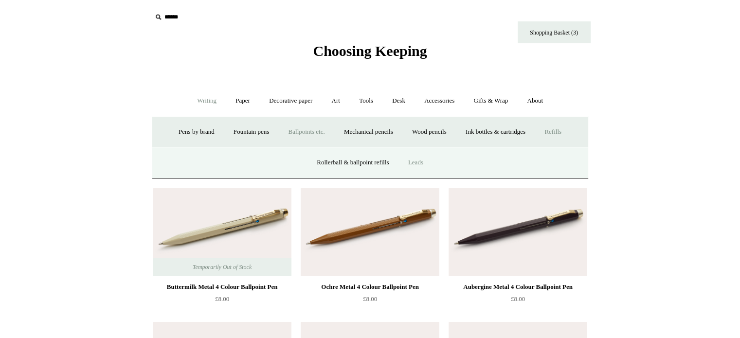
click at [432, 170] on link "Leads" at bounding box center [415, 163] width 33 height 26
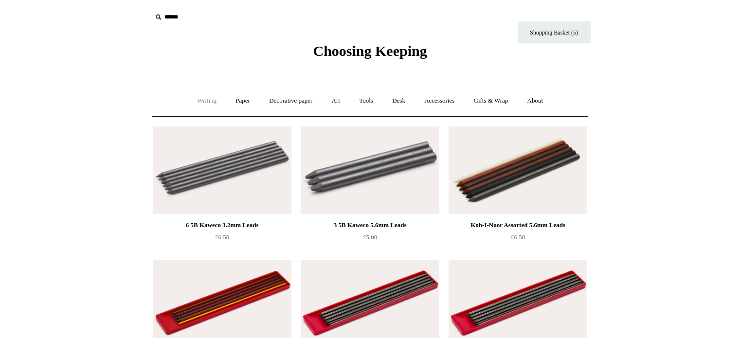
click at [189, 94] on link "Writing +" at bounding box center [206, 101] width 37 height 26
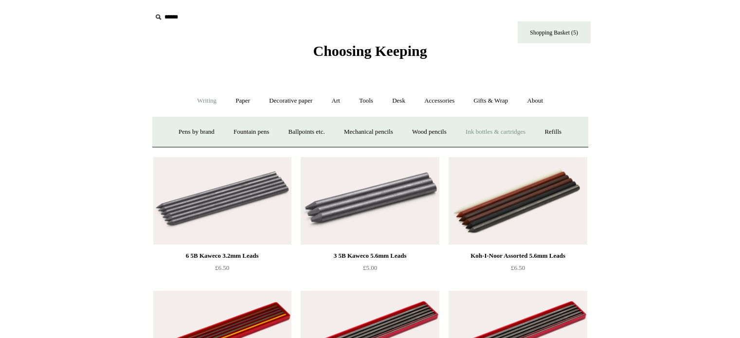
click at [485, 132] on link "Ink bottles & cartridges +" at bounding box center [495, 132] width 77 height 26
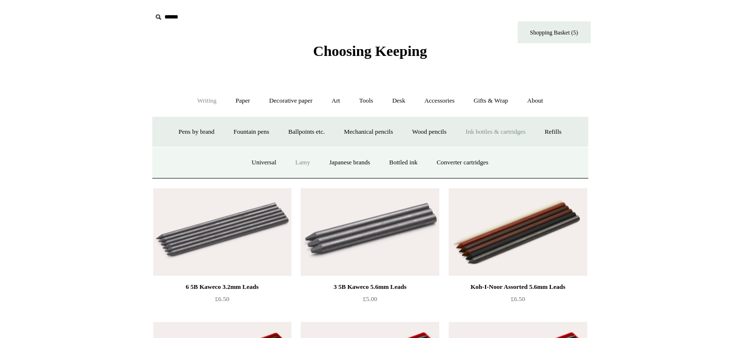
click at [286, 167] on link "Lamy" at bounding box center [302, 163] width 32 height 26
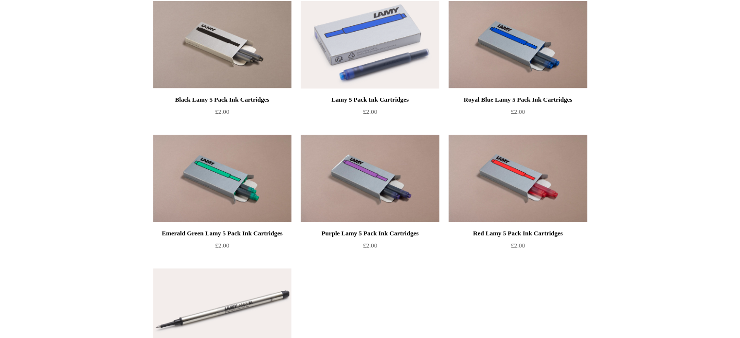
scroll to position [125, 0]
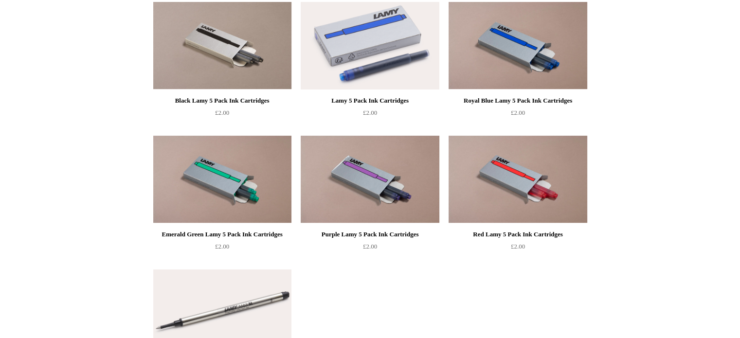
click at [226, 29] on img at bounding box center [222, 46] width 138 height 88
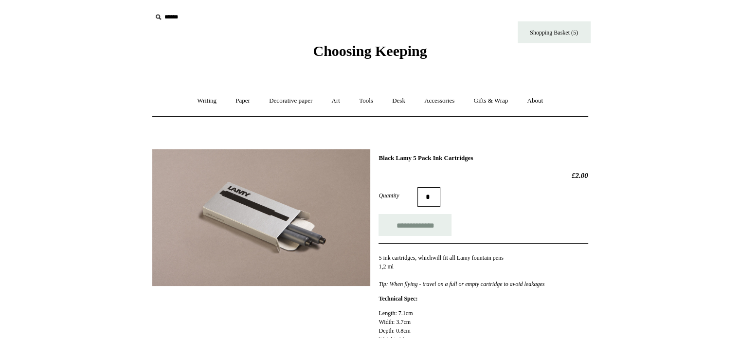
click at [411, 214] on input "**********" at bounding box center [414, 225] width 73 height 22
click at [553, 35] on link "Shopping Basket (6)" at bounding box center [554, 32] width 73 height 22
type input "**********"
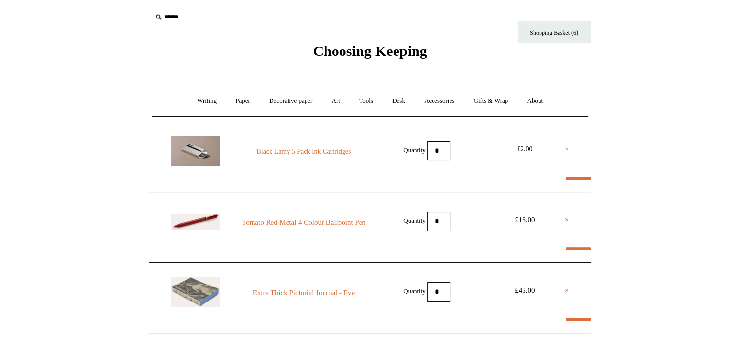
click at [566, 148] on link "×" at bounding box center [567, 149] width 4 height 12
select select "*****"
type input "*******"
select select "********"
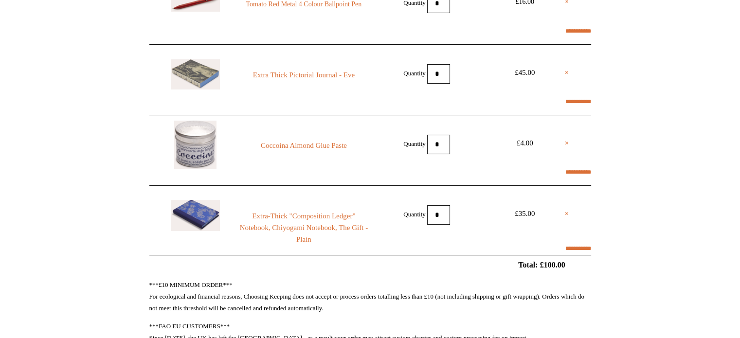
scroll to position [136, 0]
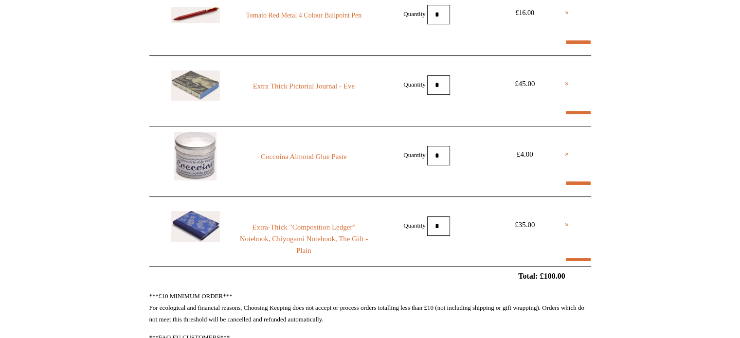
select select "*****"
type input "*******"
select select "********"
click at [440, 20] on input "*" at bounding box center [438, 14] width 23 height 19
type input "*"
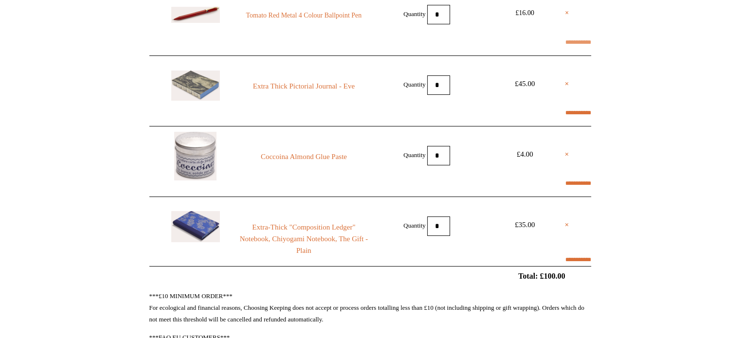
click at [574, 40] on input "**********" at bounding box center [578, 42] width 26 height 12
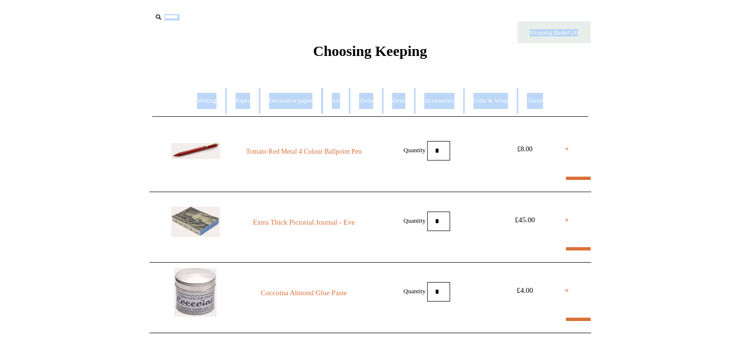
drag, startPoint x: 737, startPoint y: 46, endPoint x: 730, endPoint y: 97, distance: 51.5
select select "*****"
type input "*******"
select select "********"
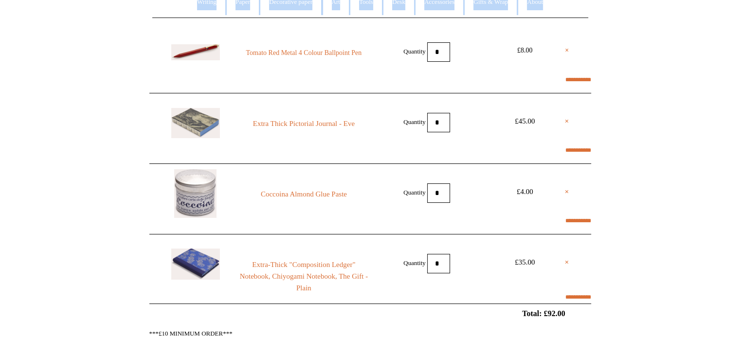
scroll to position [103, 0]
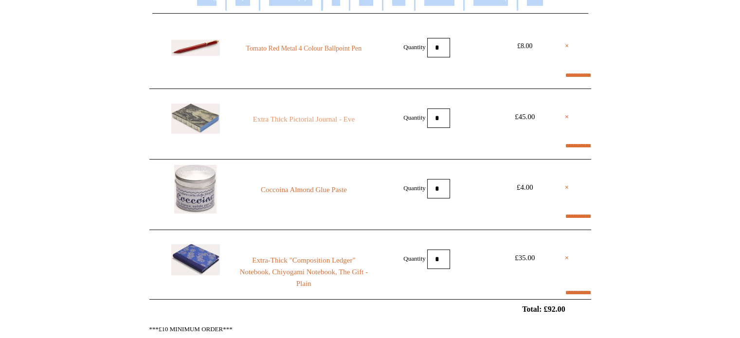
click at [280, 119] on link "Extra Thick Pictorial Journal - Eve" at bounding box center [303, 119] width 132 height 12
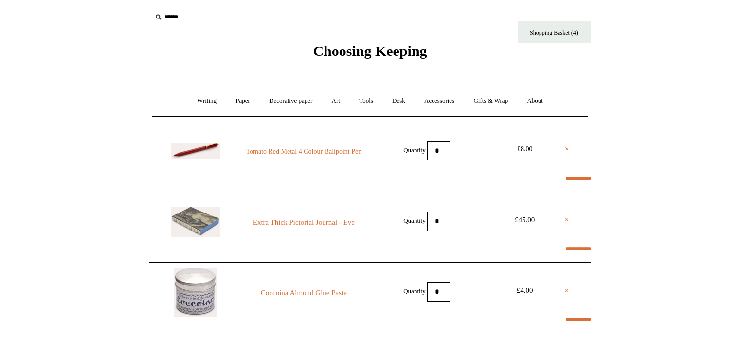
scroll to position [94, 0]
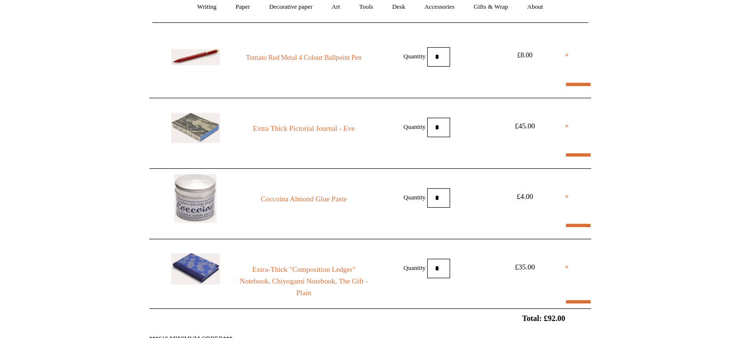
select select "*****"
type input "*******"
select select "********"
click at [565, 261] on link "×" at bounding box center [567, 267] width 4 height 12
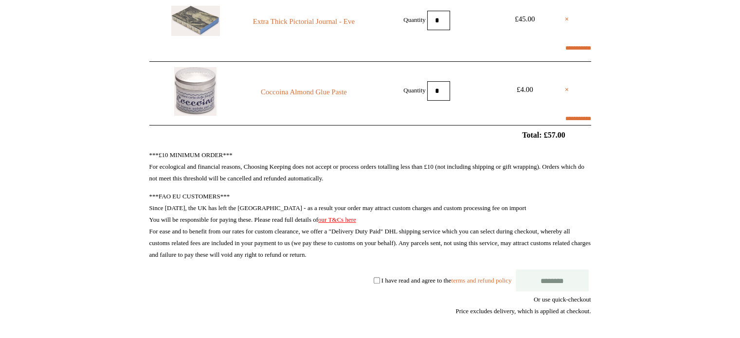
scroll to position [213, 0]
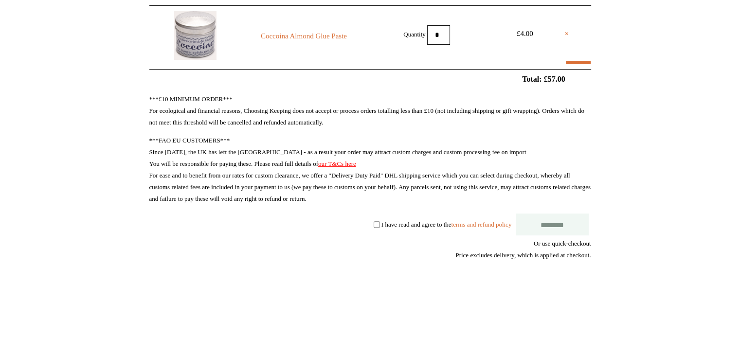
select select "*****"
type input "*******"
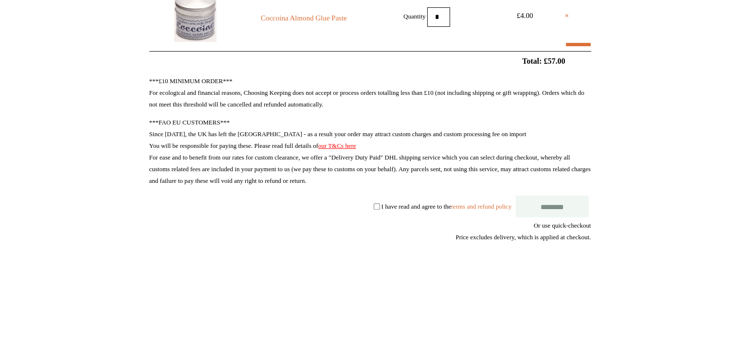
select select "********"
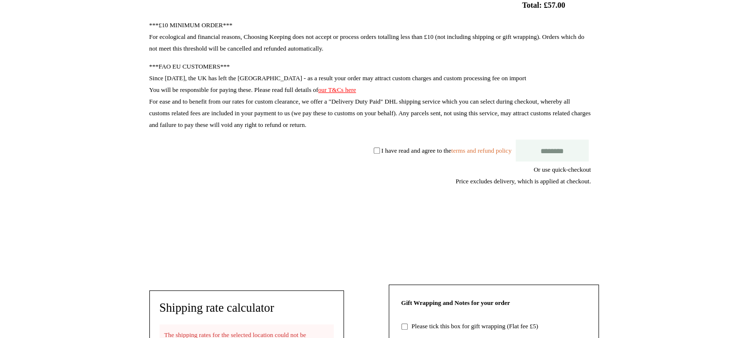
scroll to position [332, 0]
click at [357, 148] on div "***£10 MINIMUM ORDER*** For ecological and financial reasons, Choosing Keeping …" at bounding box center [370, 140] width 442 height 245
click at [357, 150] on div "***£10 MINIMUM ORDER*** For ecological and financial reasons, Choosing Keeping …" at bounding box center [370, 140] width 442 height 245
click at [551, 160] on div "***£10 MINIMUM ORDER*** For ecological and financial reasons, Choosing Keeping …" at bounding box center [370, 140] width 442 height 245
click at [551, 158] on input "********" at bounding box center [552, 149] width 73 height 22
